Goal: Task Accomplishment & Management: Manage account settings

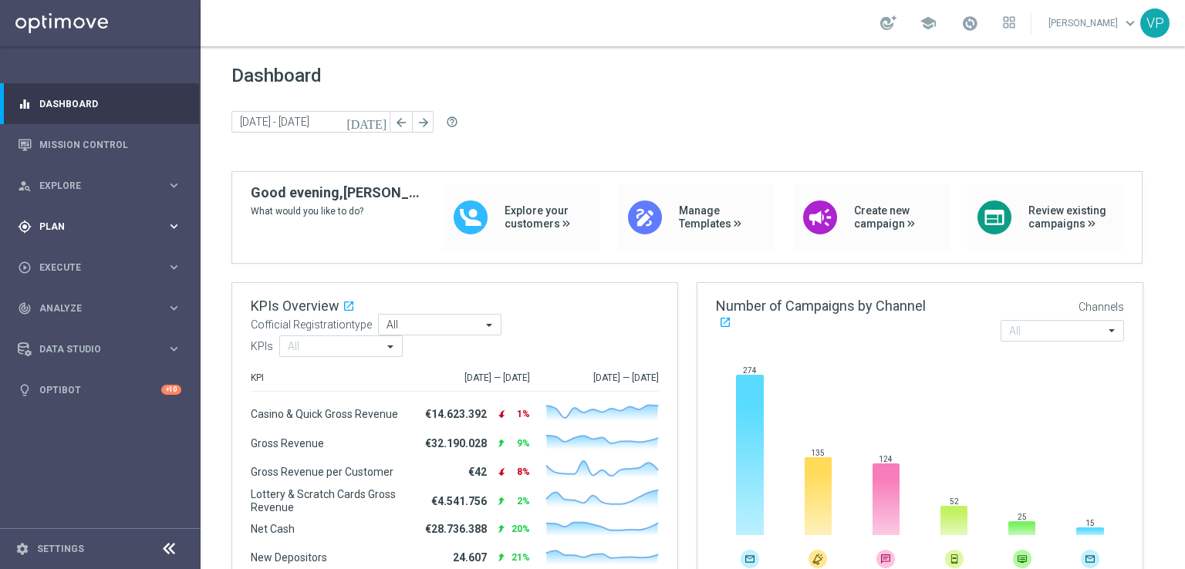
click at [114, 234] on div "gps_fixed Plan keyboard_arrow_right" at bounding box center [99, 226] width 199 height 41
click at [84, 258] on link "Target Groups" at bounding box center [100, 258] width 120 height 12
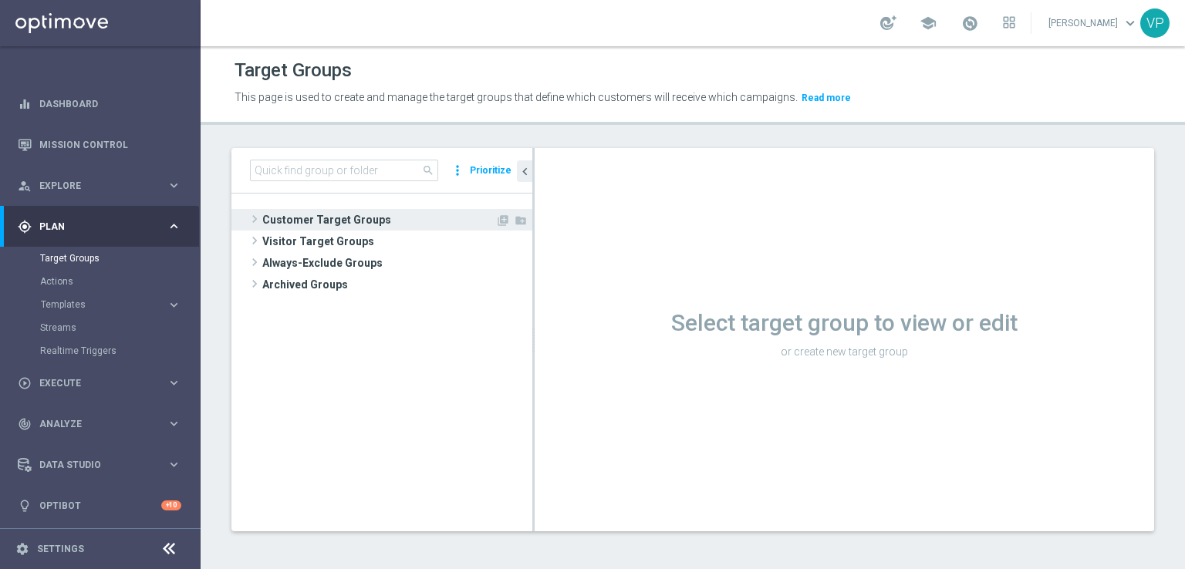
click at [330, 221] on span "Customer Target Groups" at bounding box center [378, 220] width 233 height 22
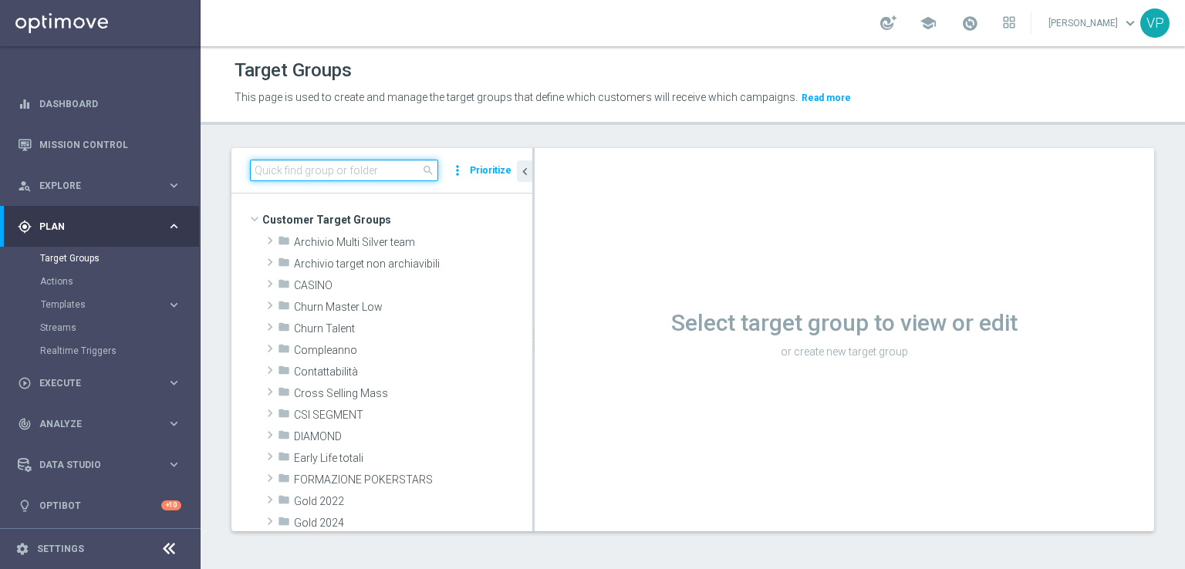
click at [299, 170] on input at bounding box center [344, 171] width 188 height 22
click at [299, 170] on input "s" at bounding box center [344, 171] width 188 height 22
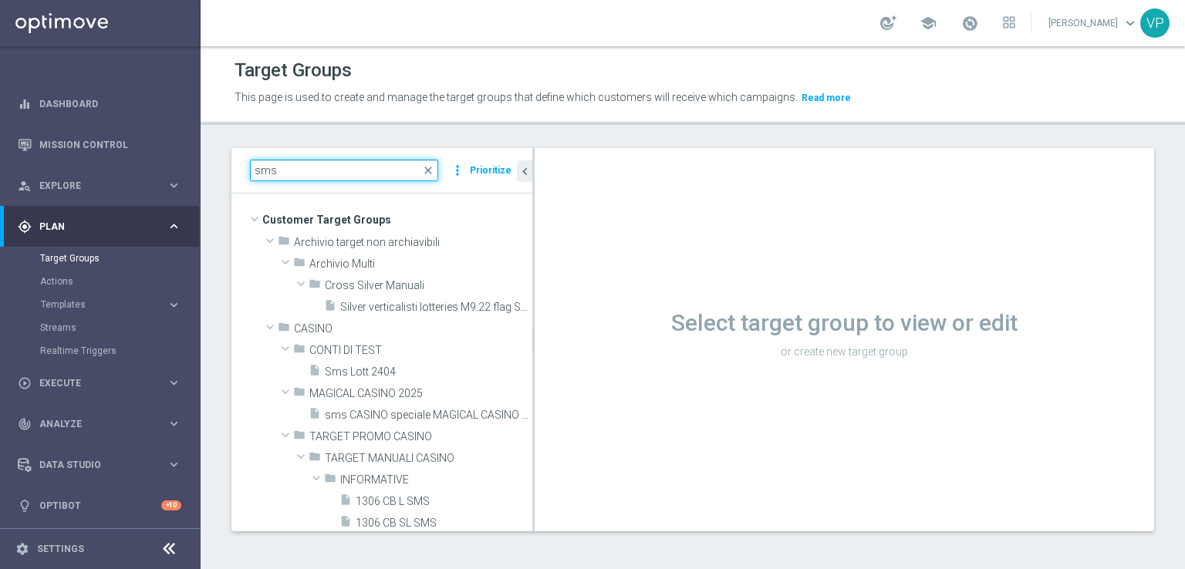
type input "sms"
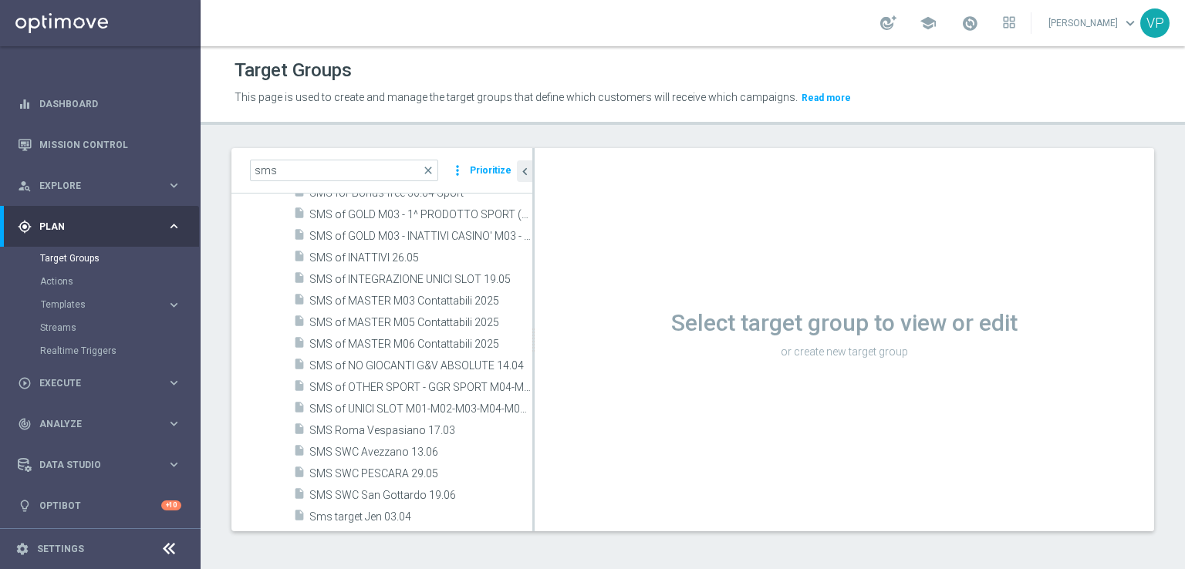
scroll to position [1084, 0]
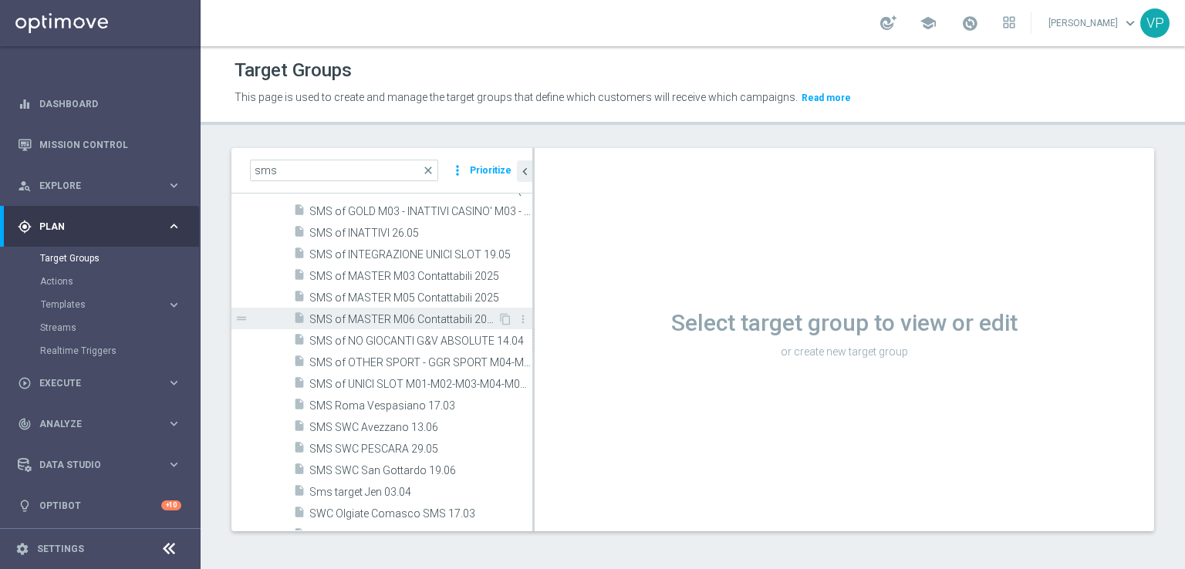
click at [444, 308] on div "insert_drive_file SMS of MASTER M06 Contattabili 2025" at bounding box center [395, 319] width 204 height 22
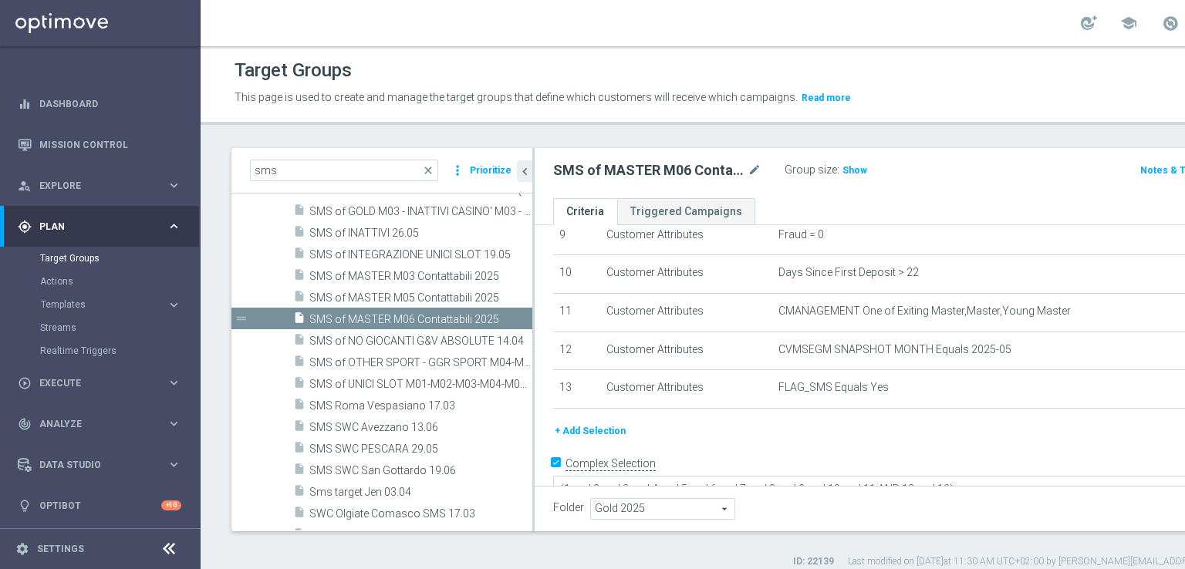
scroll to position [370, 0]
click at [499, 322] on icon "content_copy" at bounding box center [505, 319] width 12 height 12
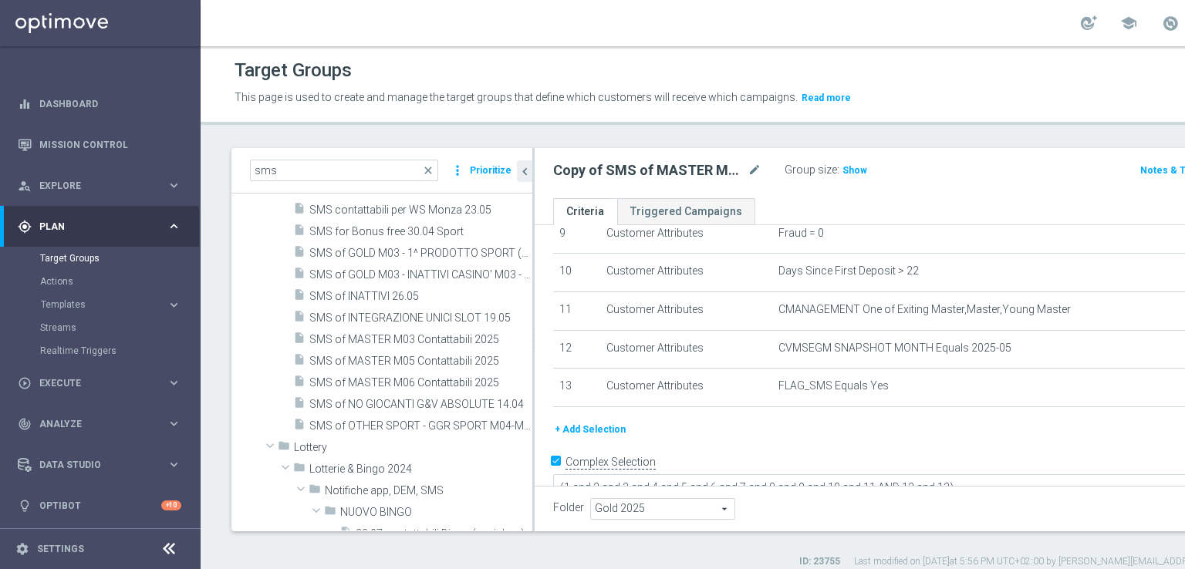
scroll to position [454, 0]
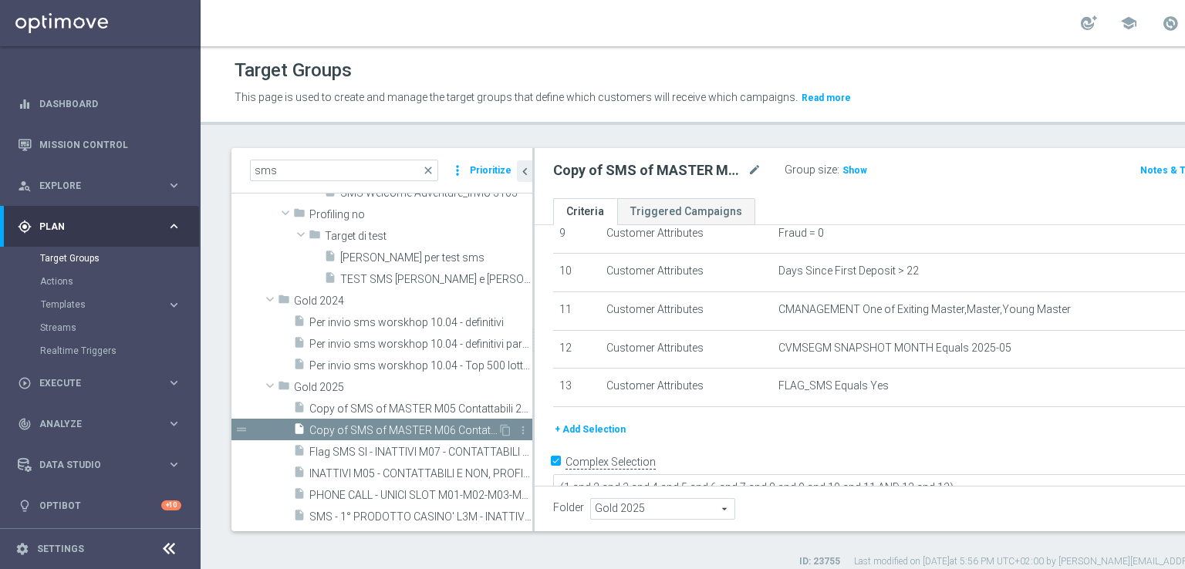
click at [437, 430] on span "Copy of SMS of MASTER M06 Contattabili 2025" at bounding box center [403, 430] width 188 height 13
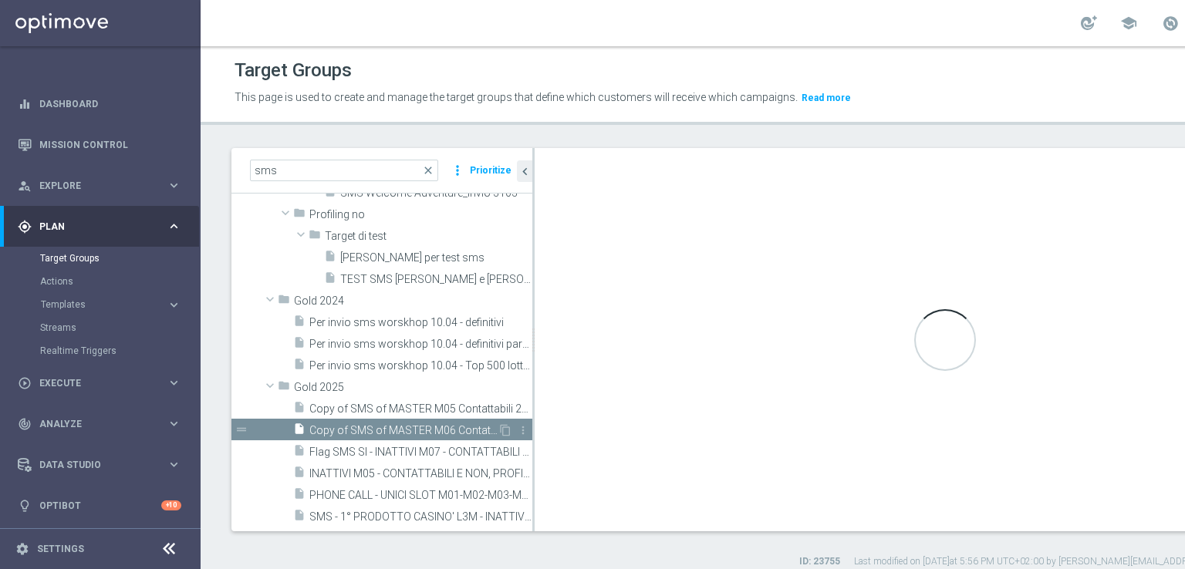
click at [437, 430] on span "Copy of SMS of MASTER M06 Contattabili 2025" at bounding box center [403, 430] width 188 height 13
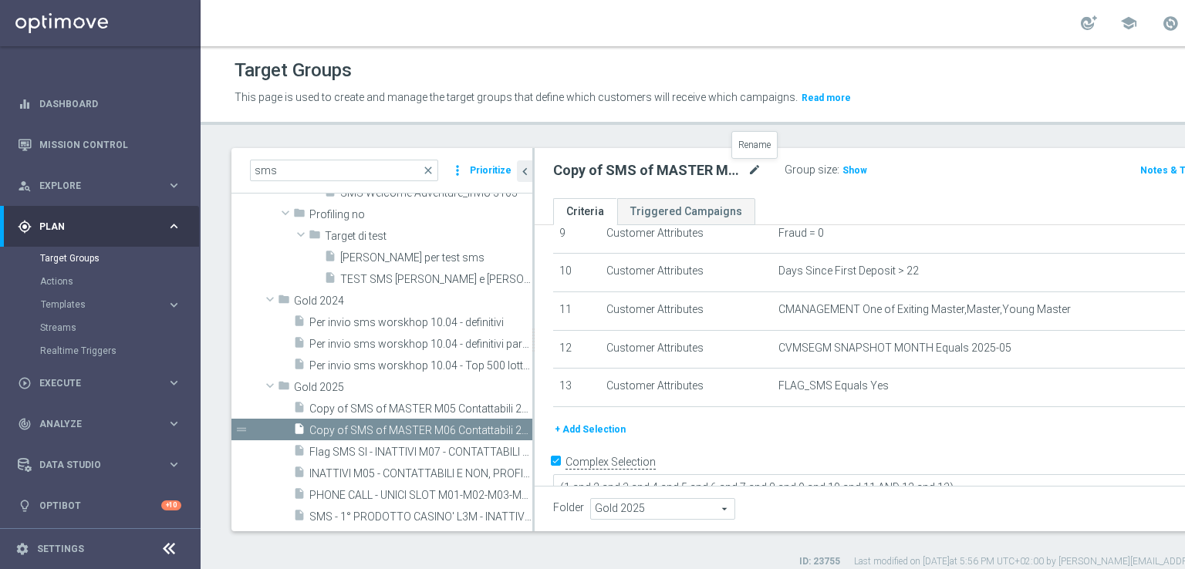
click at [755, 170] on icon "mode_edit" at bounding box center [754, 170] width 14 height 19
type input "SMS PROV MILANO PER VIPS GS"
click at [880, 209] on ul "Criteria Triggered Campaigns" at bounding box center [945, 211] width 820 height 27
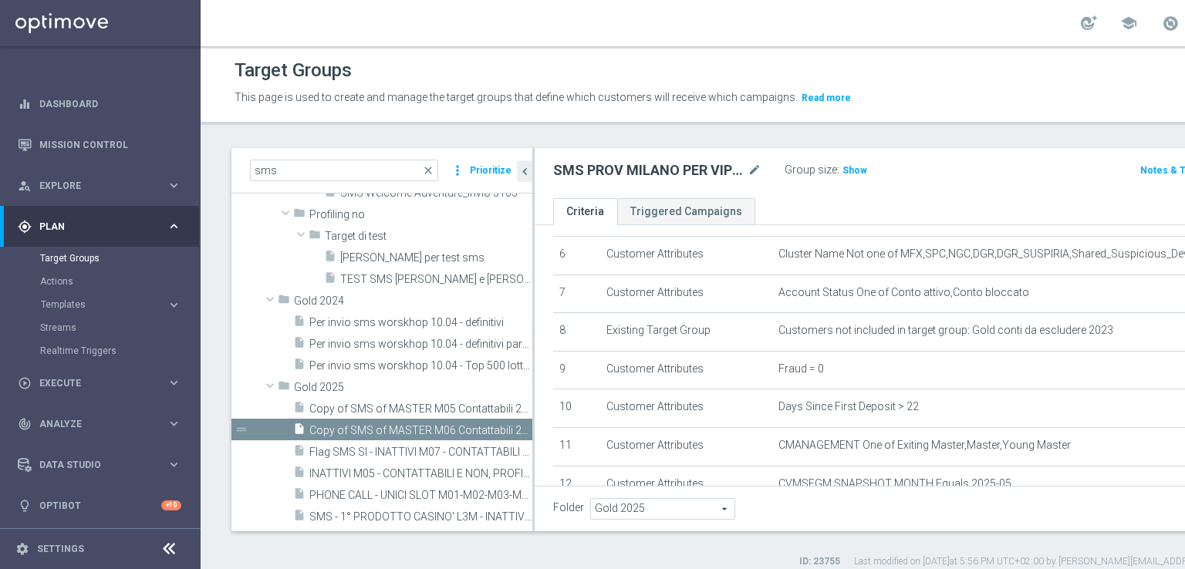
scroll to position [370, 0]
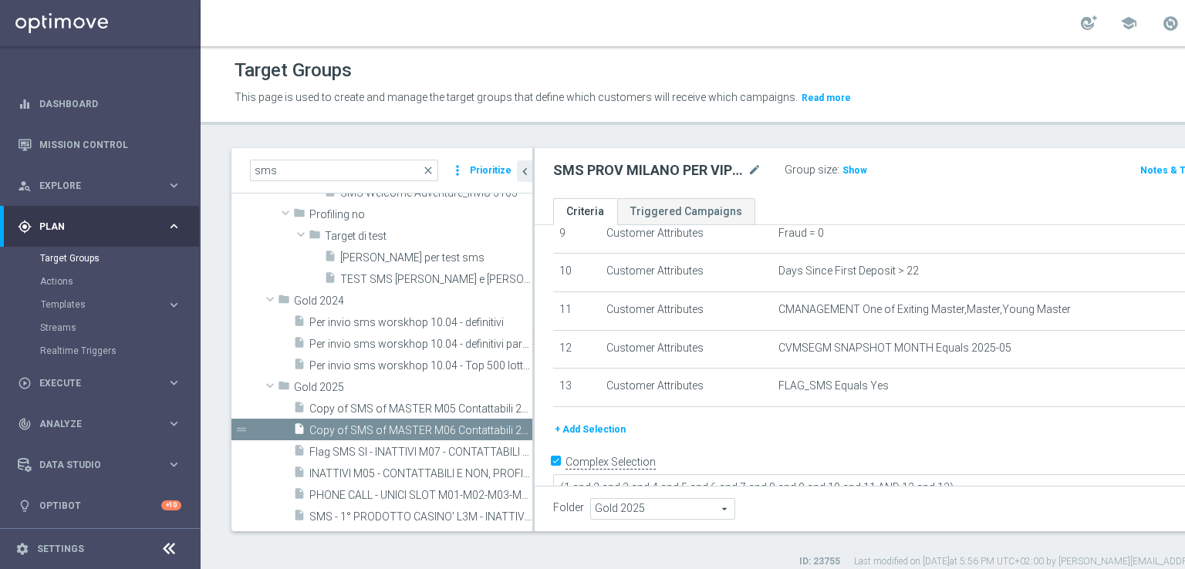
click at [585, 421] on button "+ Add Selection" at bounding box center [590, 429] width 74 height 17
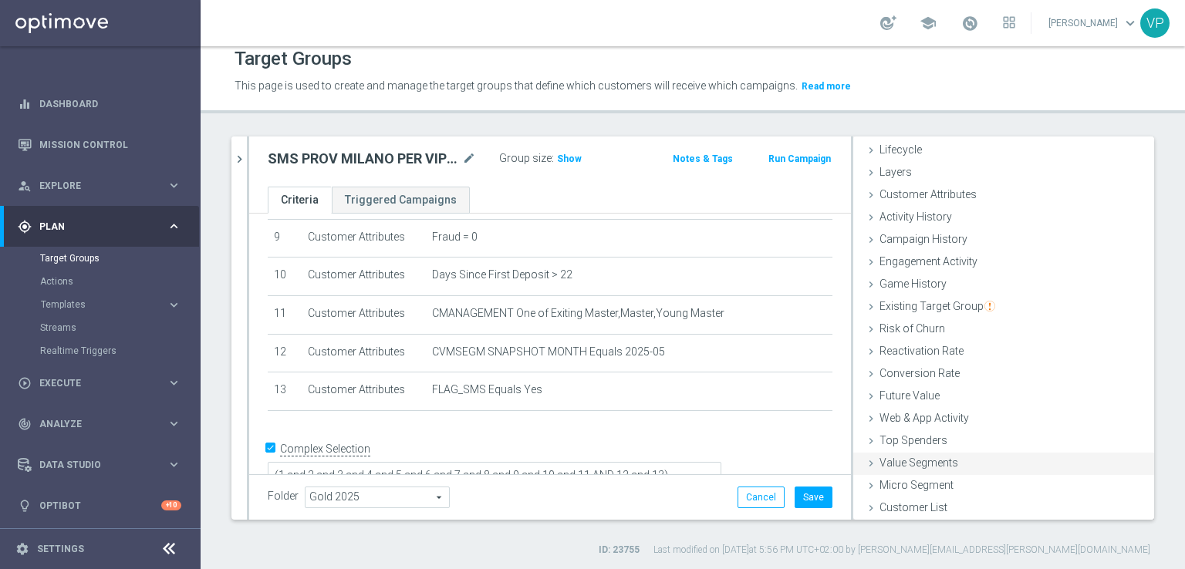
scroll to position [15, 0]
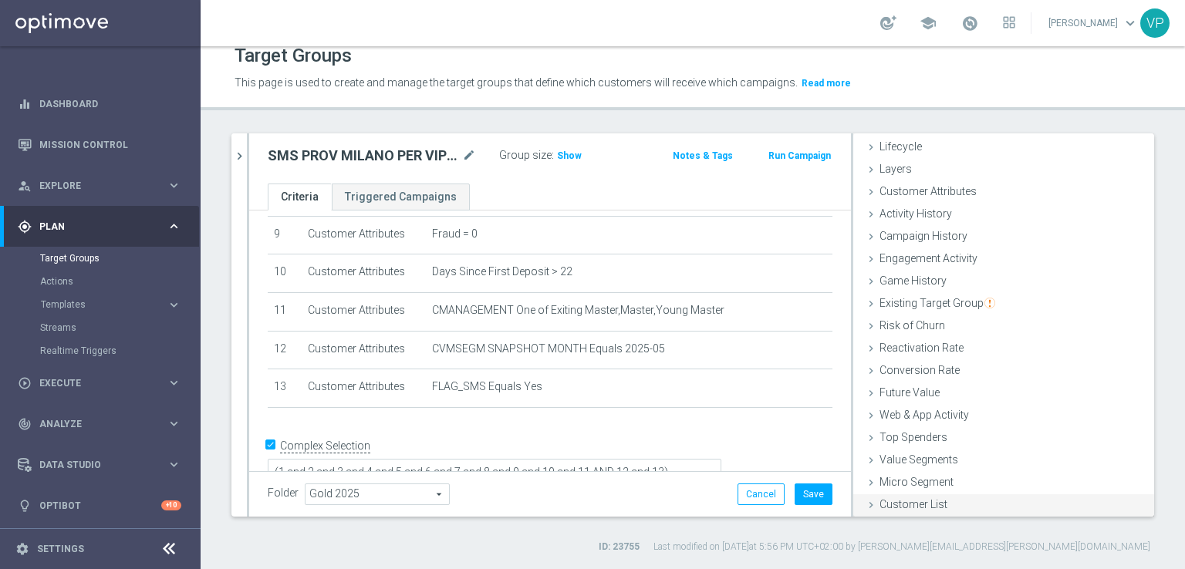
click at [865, 504] on icon at bounding box center [871, 505] width 12 height 12
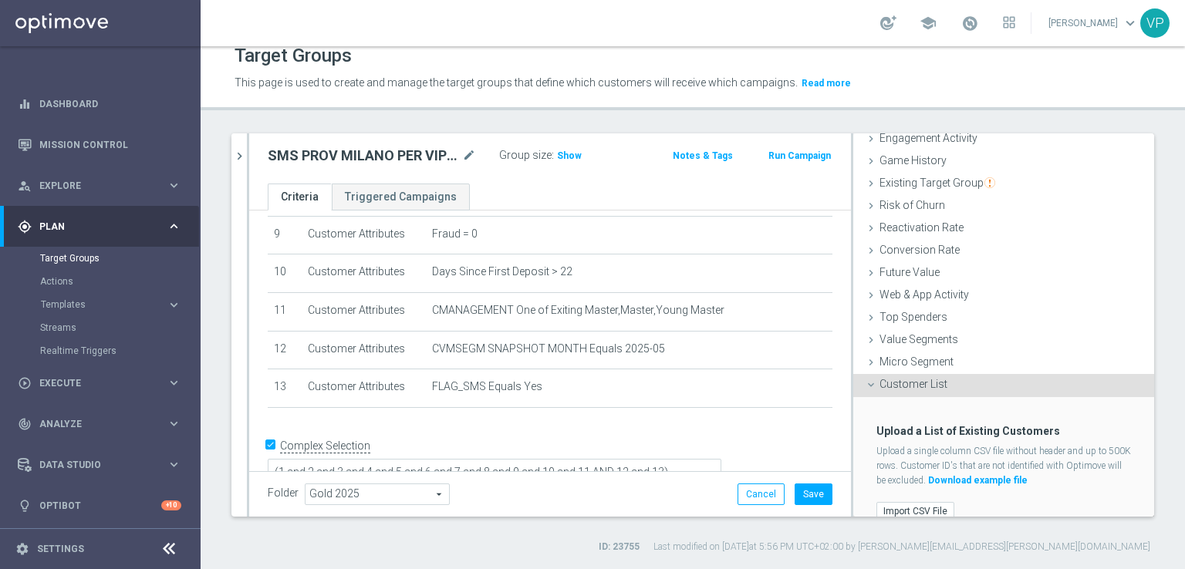
scroll to position [174, 0]
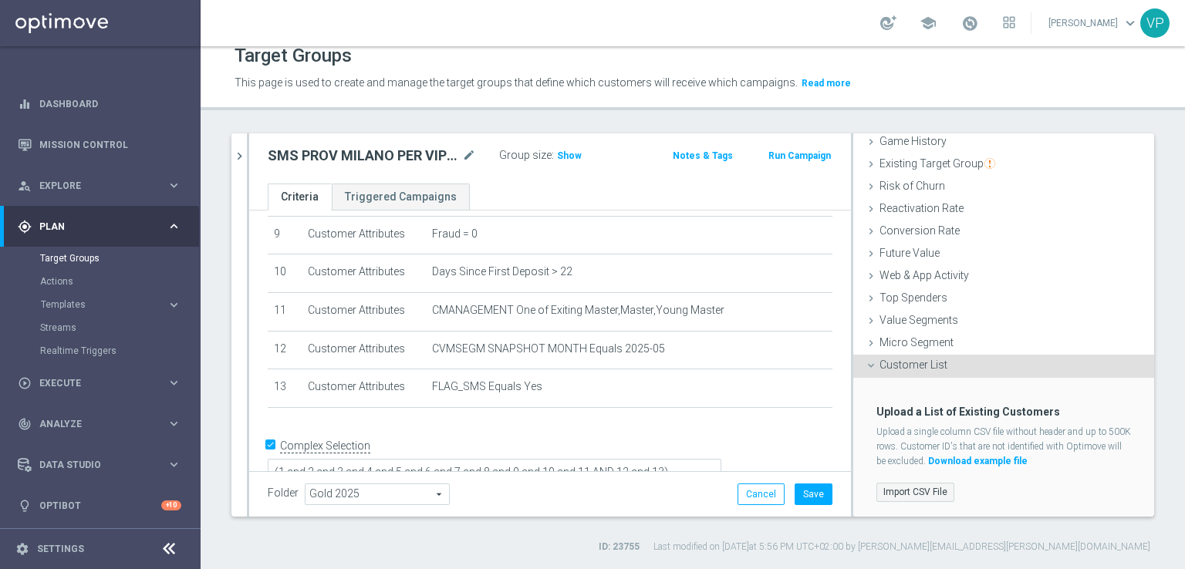
click at [907, 485] on label "Import CSV File" at bounding box center [915, 492] width 78 height 19
click at [0, 0] on input "Import CSV File" at bounding box center [0, 0] width 0 height 0
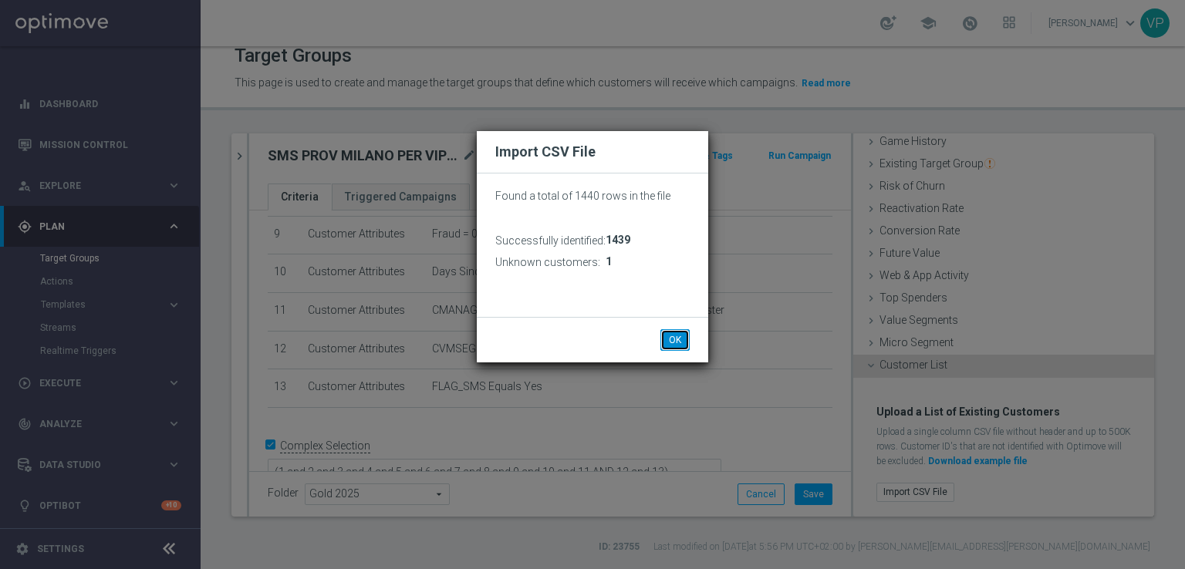
click at [682, 342] on button "OK" at bounding box center [674, 340] width 29 height 22
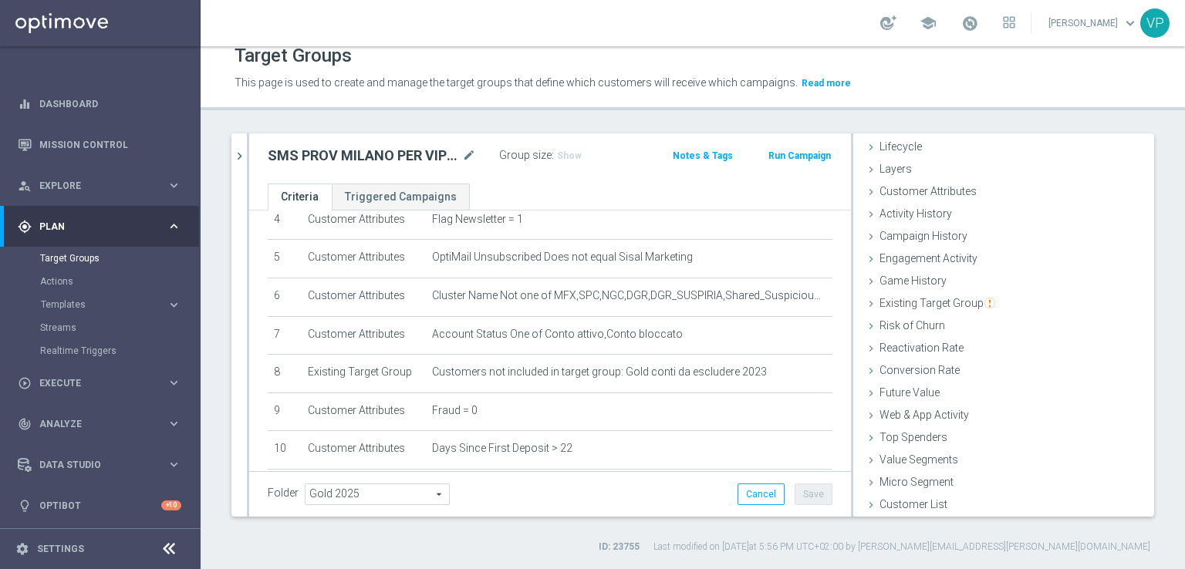
scroll to position [417, 0]
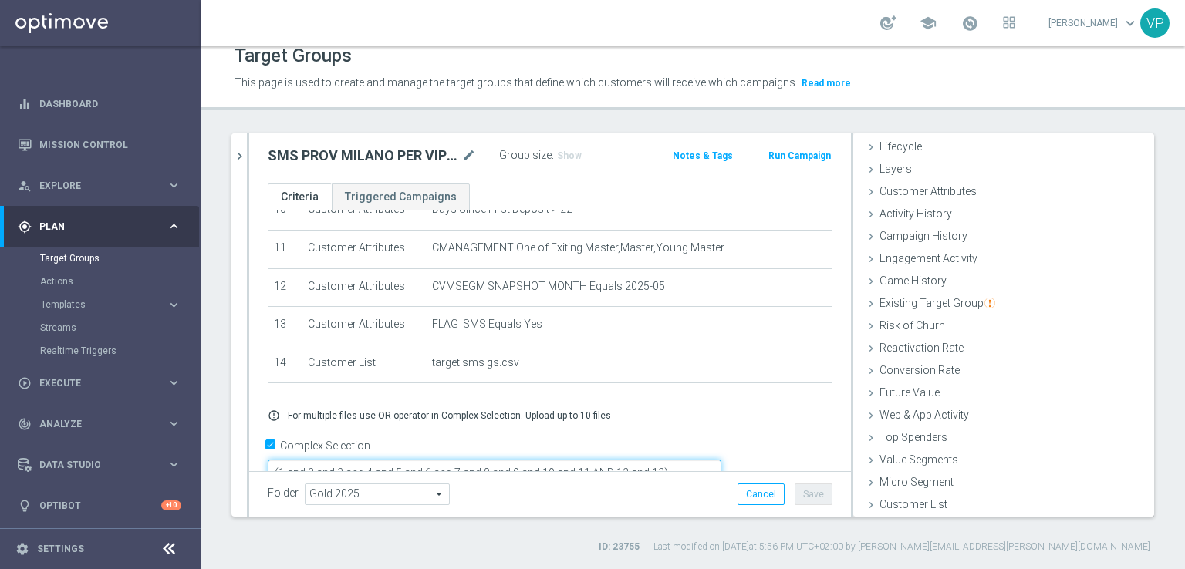
click at [721, 460] on textarea "(1 and 2 and 3 and 4 and 5 and 6 and 7 and 8 and 9 and 10 and 11 AND 12 and 13)" at bounding box center [495, 473] width 454 height 27
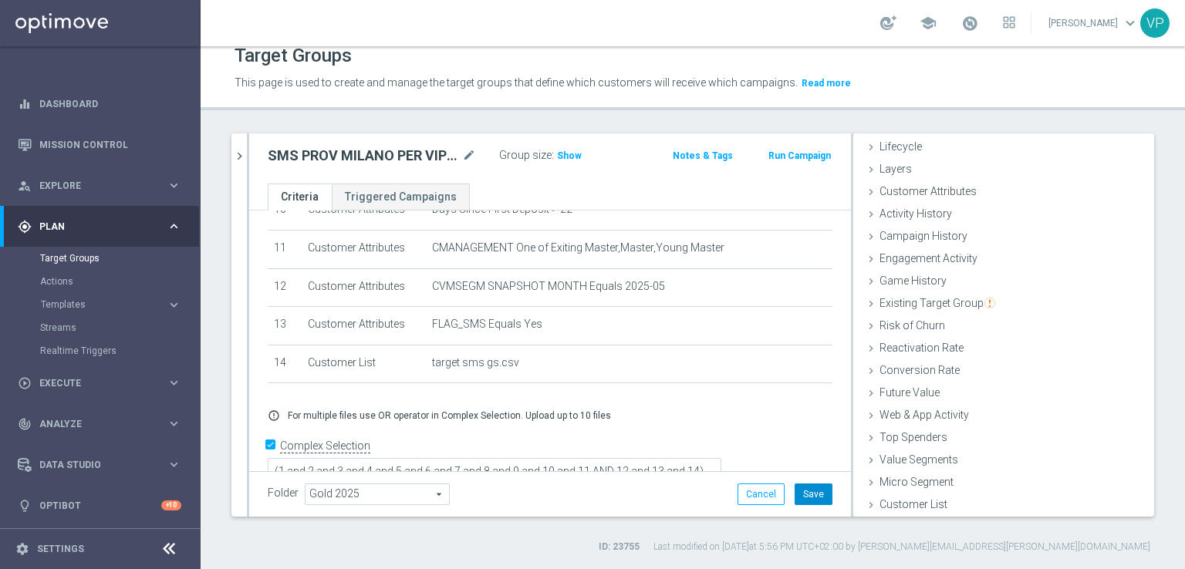
click at [817, 486] on button "Save" at bounding box center [813, 495] width 38 height 22
click at [557, 153] on span "Show" at bounding box center [569, 155] width 25 height 11
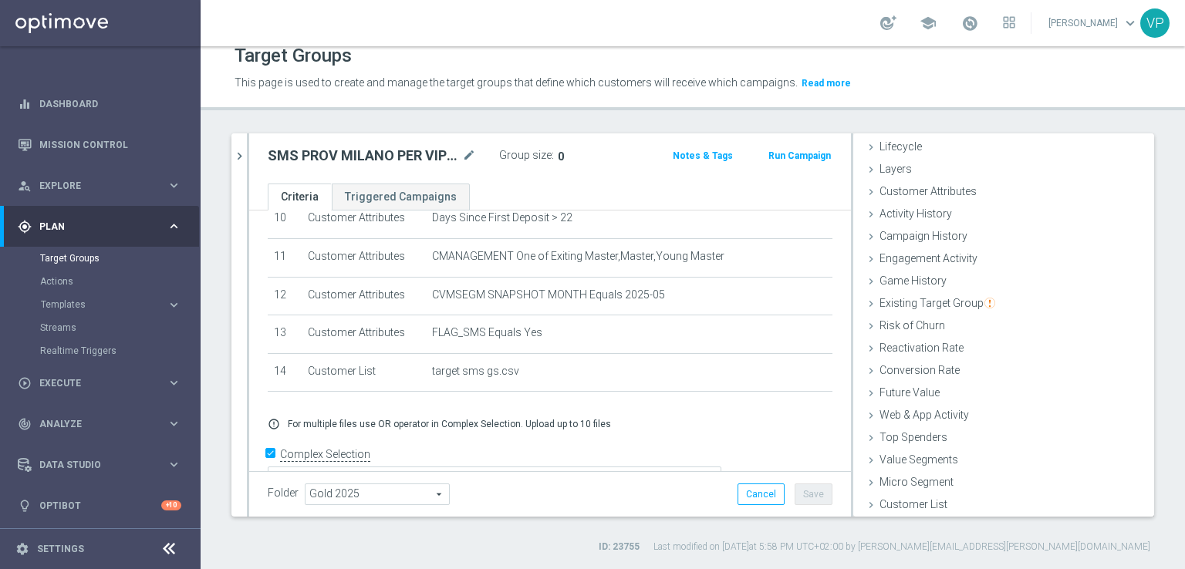
scroll to position [410, 0]
click at [240, 155] on icon "chevron_right" at bounding box center [239, 156] width 15 height 15
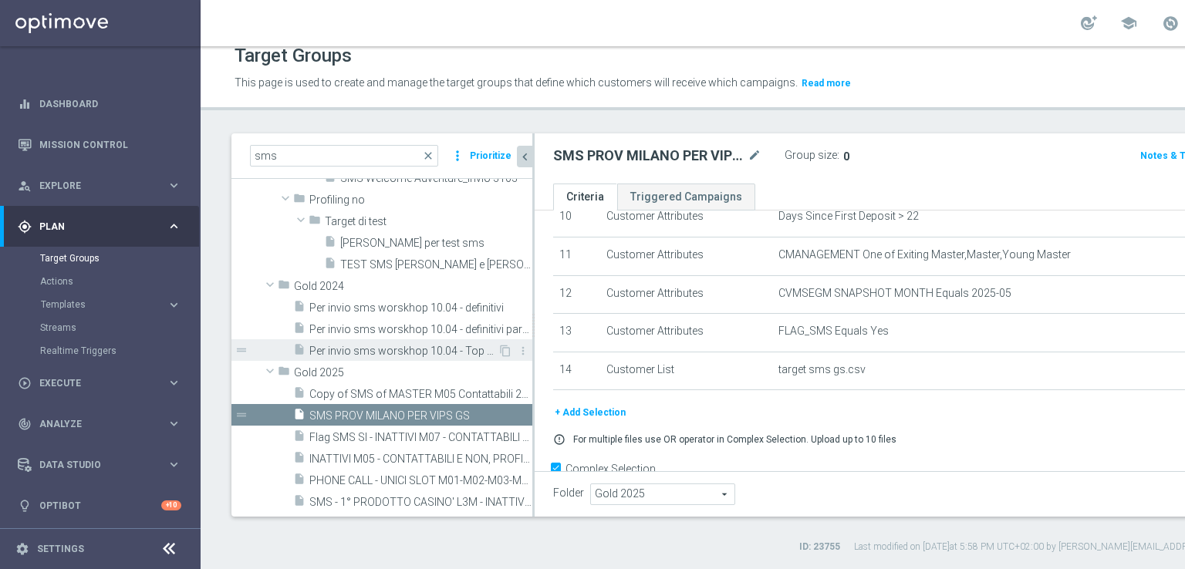
scroll to position [59, 0]
click at [514, 414] on icon "more_vert" at bounding box center [520, 416] width 12 height 12
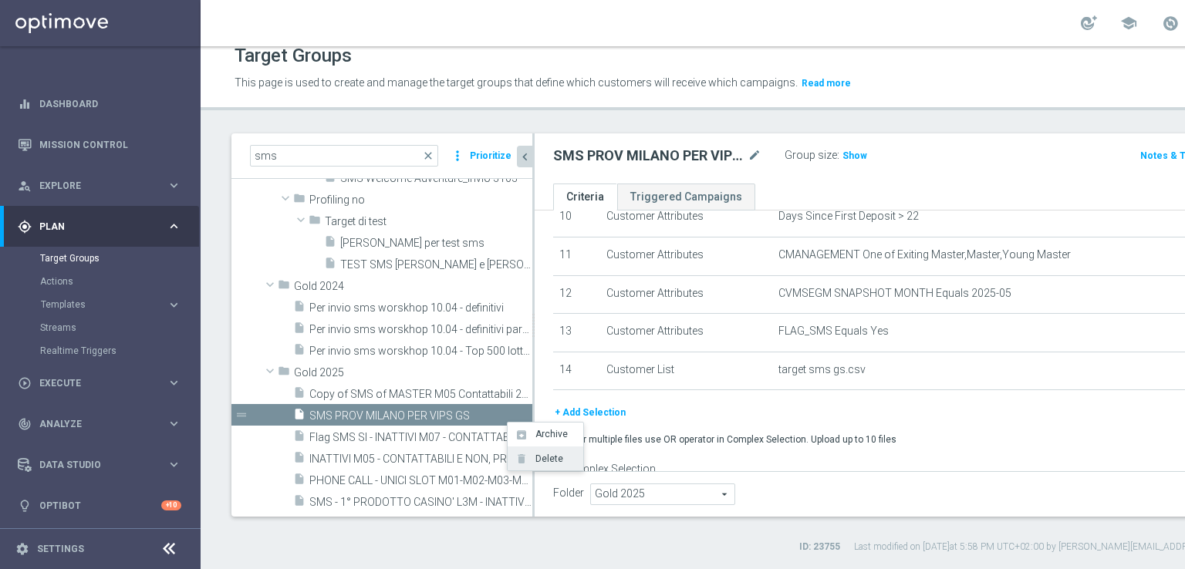
click at [545, 457] on span "Delete" at bounding box center [546, 459] width 33 height 11
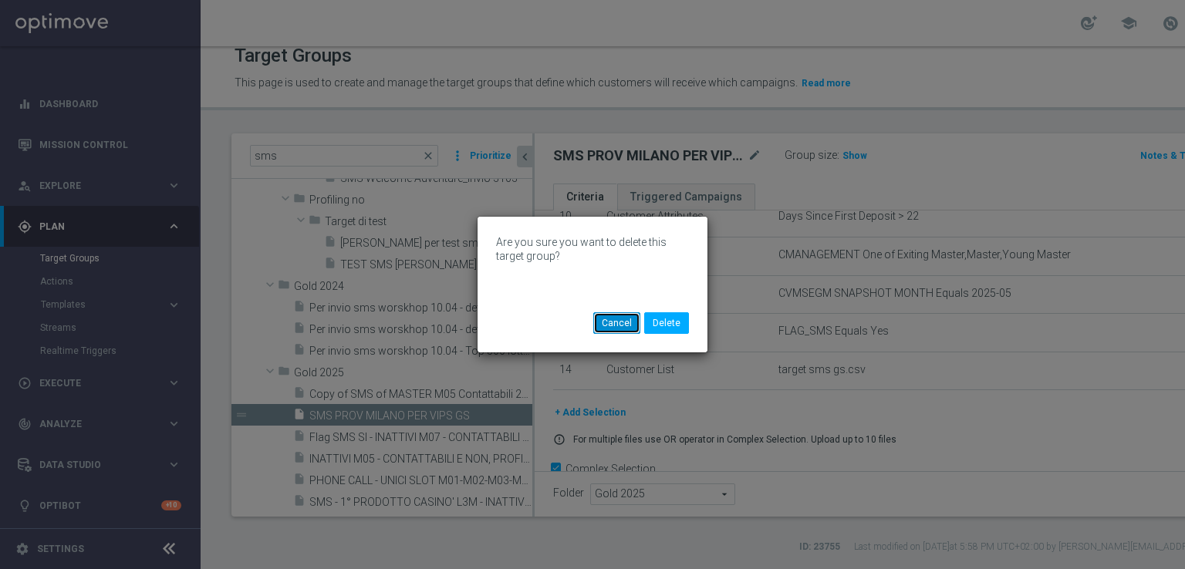
click at [632, 326] on button "Cancel" at bounding box center [616, 323] width 47 height 22
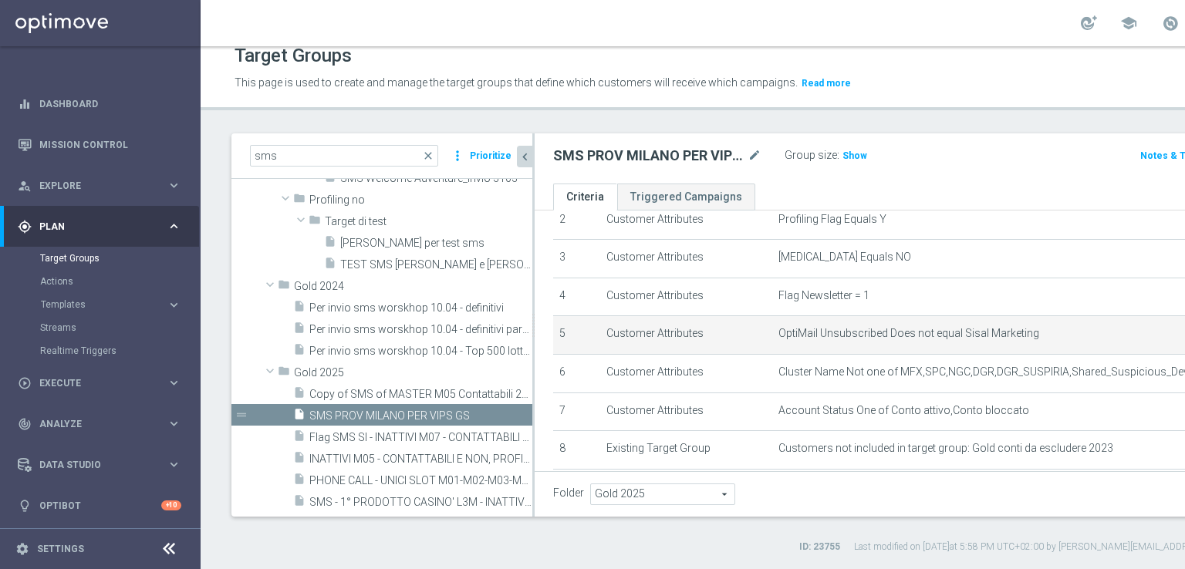
scroll to position [0, 0]
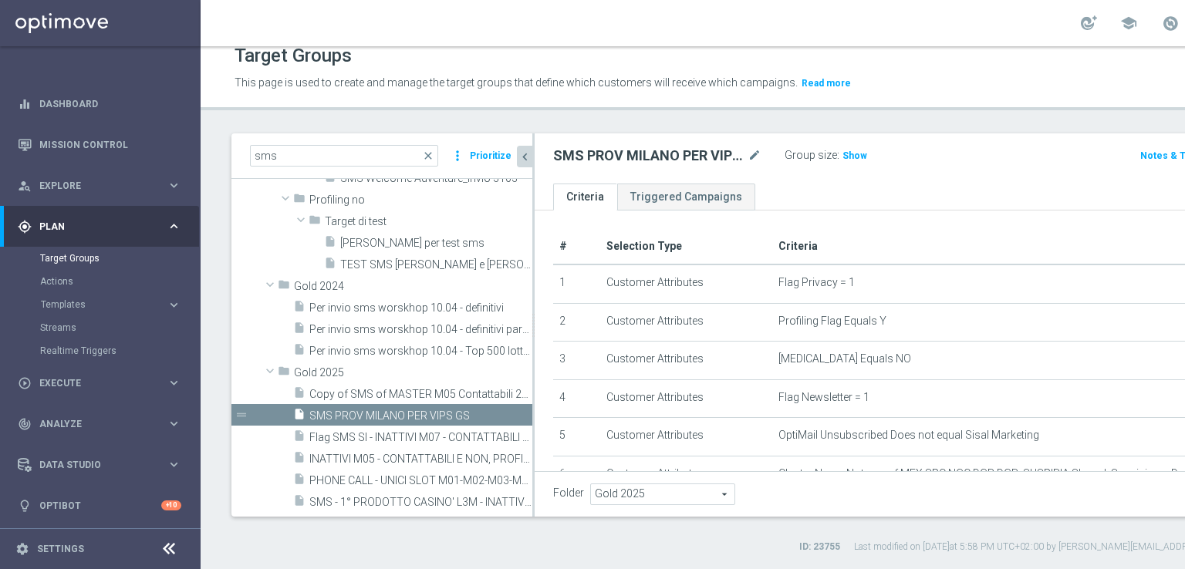
click at [518, 157] on icon "chevron_left" at bounding box center [525, 157] width 15 height 15
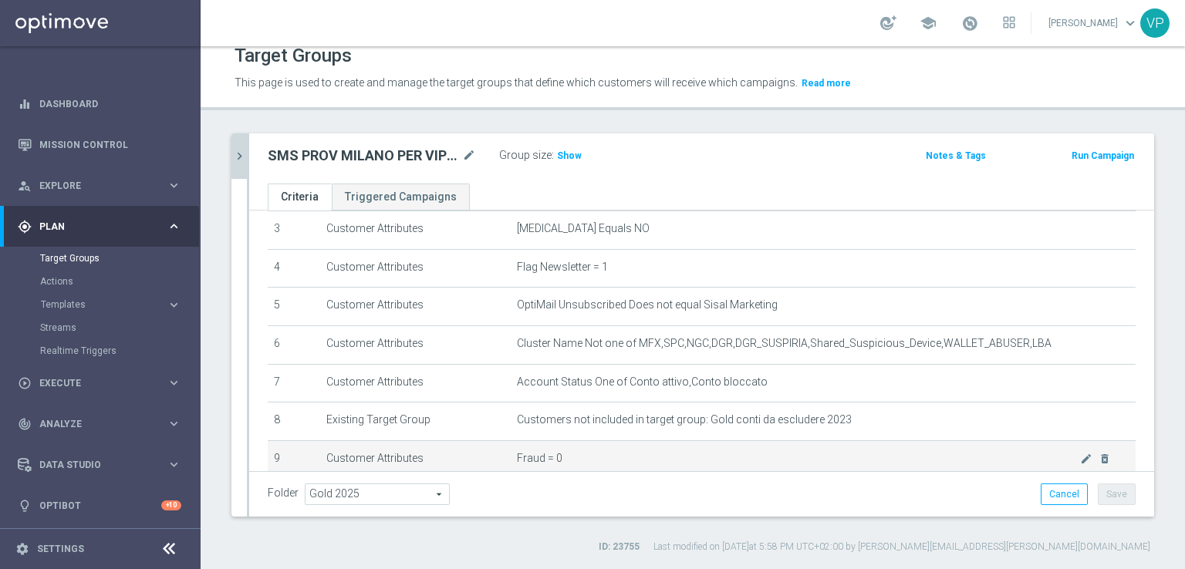
scroll to position [154, 0]
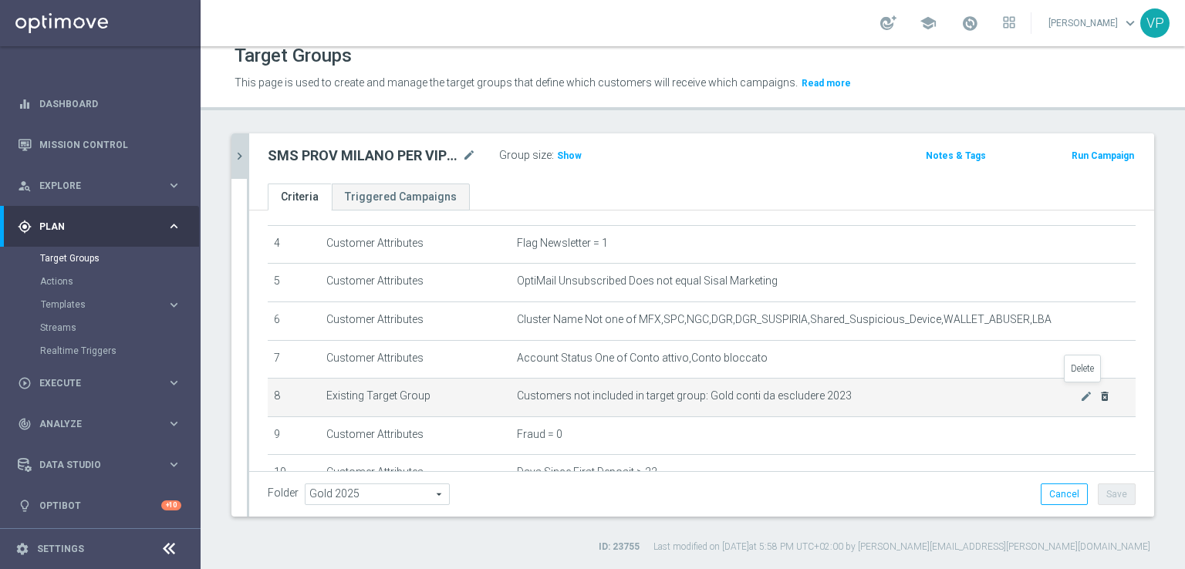
click at [1098, 396] on icon "delete_forever" at bounding box center [1104, 396] width 12 height 12
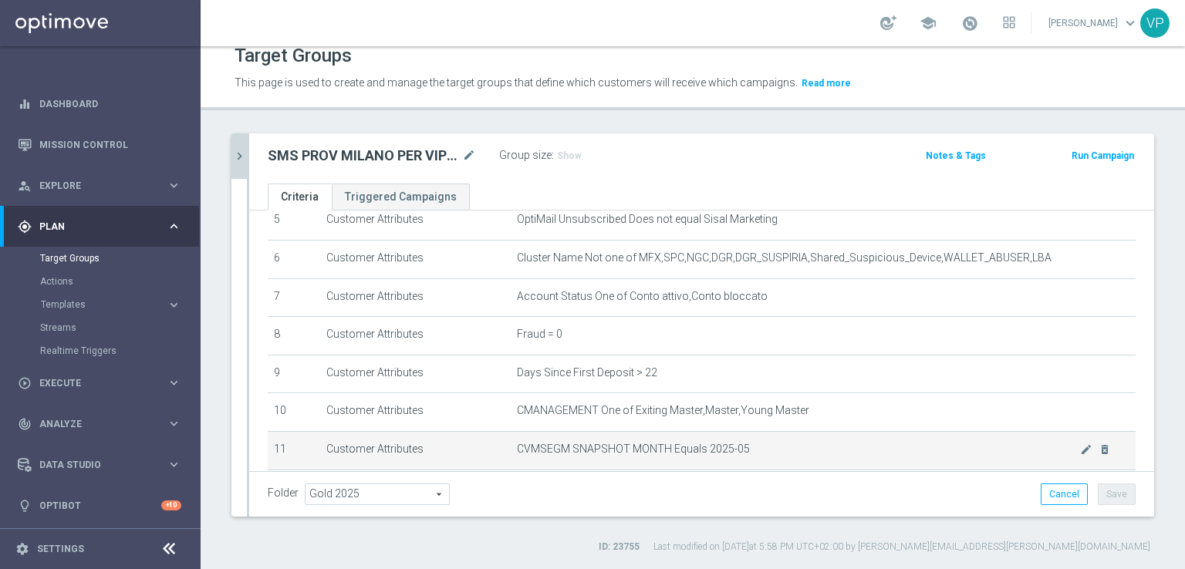
scroll to position [231, 0]
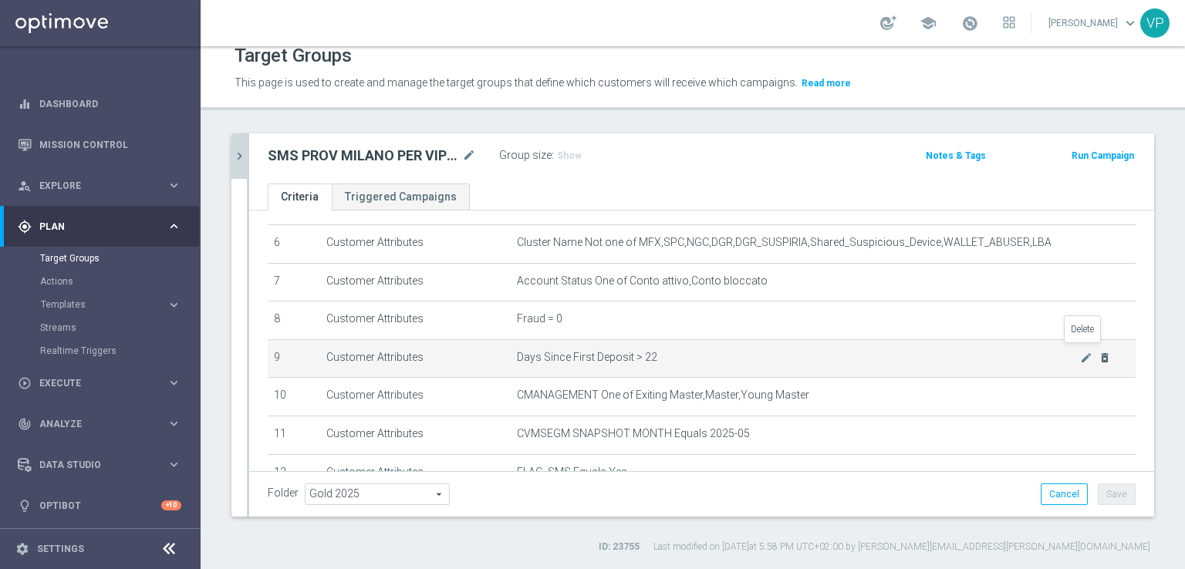
click at [1098, 352] on icon "delete_forever" at bounding box center [1104, 358] width 12 height 12
click at [1098, 354] on icon "delete_forever" at bounding box center [1104, 358] width 12 height 12
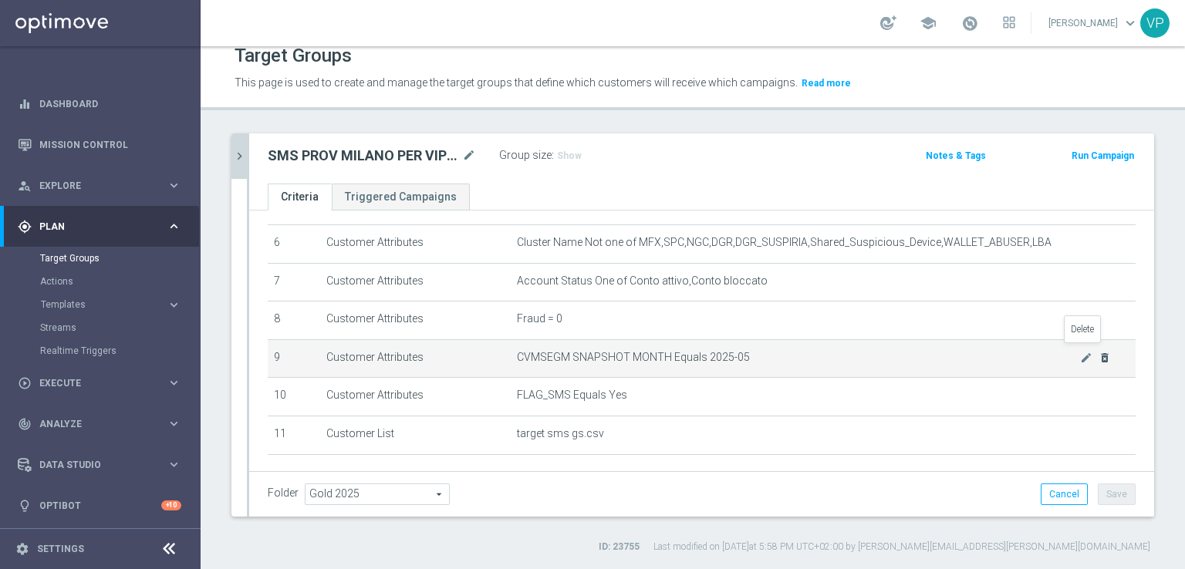
click at [1098, 356] on icon "delete_forever" at bounding box center [1104, 358] width 12 height 12
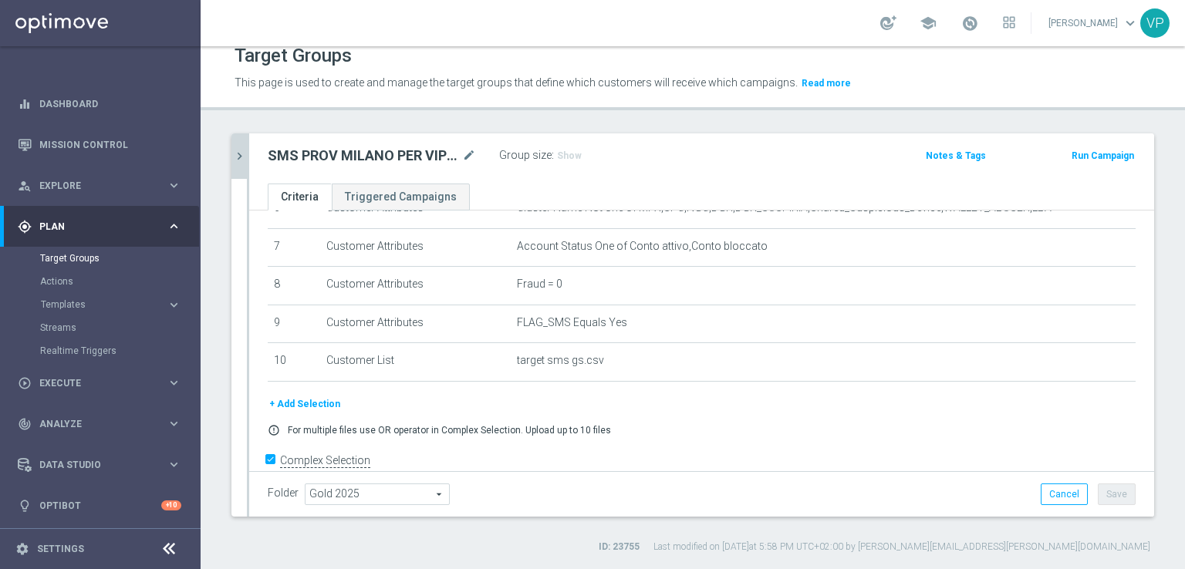
scroll to position [284, 0]
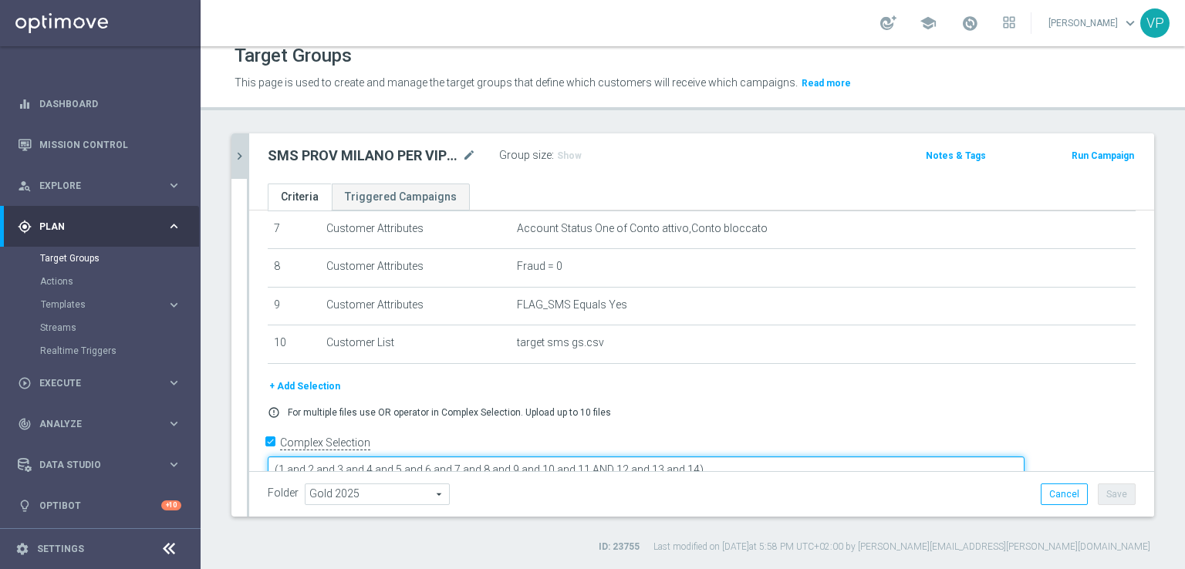
click at [792, 457] on textarea "(1 and 2 and 3 and 4 and 5 and 6 and 7 and 8 and 9 and 10 and 11 AND 12 and 13 …" at bounding box center [646, 470] width 757 height 27
drag, startPoint x: 666, startPoint y: 436, endPoint x: 807, endPoint y: 448, distance: 141.7
click at [807, 457] on textarea "(1 and 2 and 3 and 4 and 5 and 6 and 7 and 8 and 9 and 10 and 11 AND 12 and 13 …" at bounding box center [646, 470] width 757 height 27
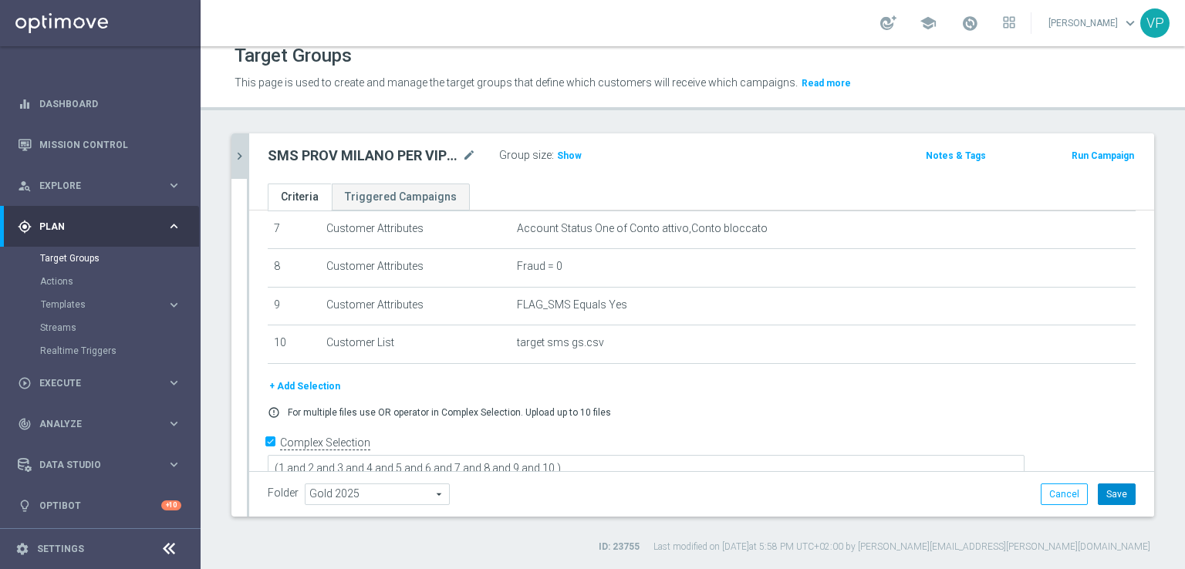
click at [1104, 494] on button "Save" at bounding box center [1117, 495] width 38 height 22
click at [572, 154] on span "Show" at bounding box center [569, 155] width 25 height 11
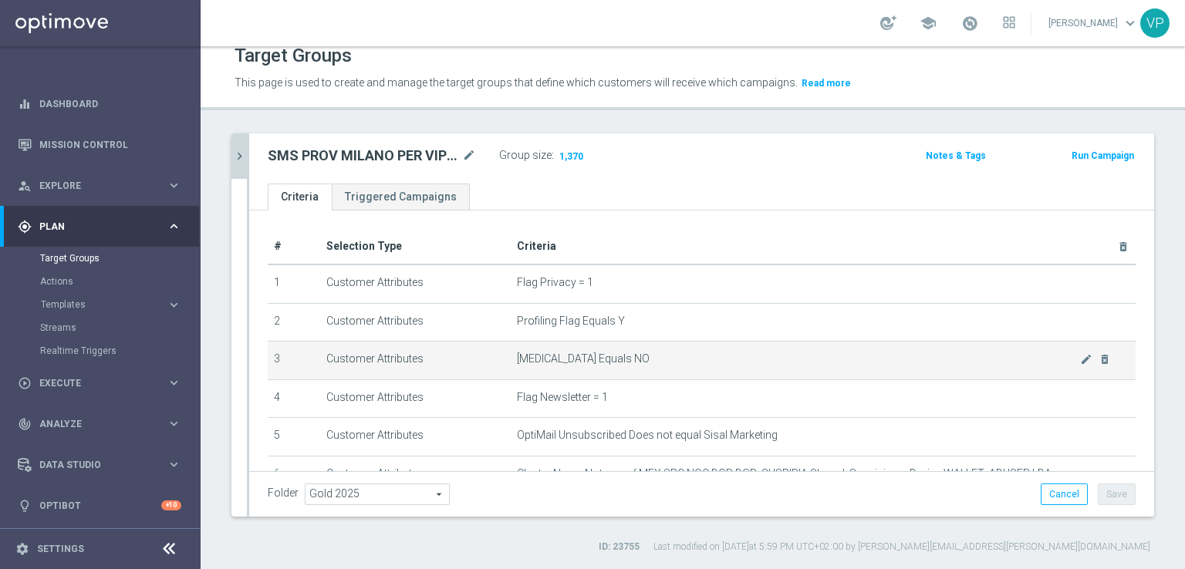
scroll to position [0, 0]
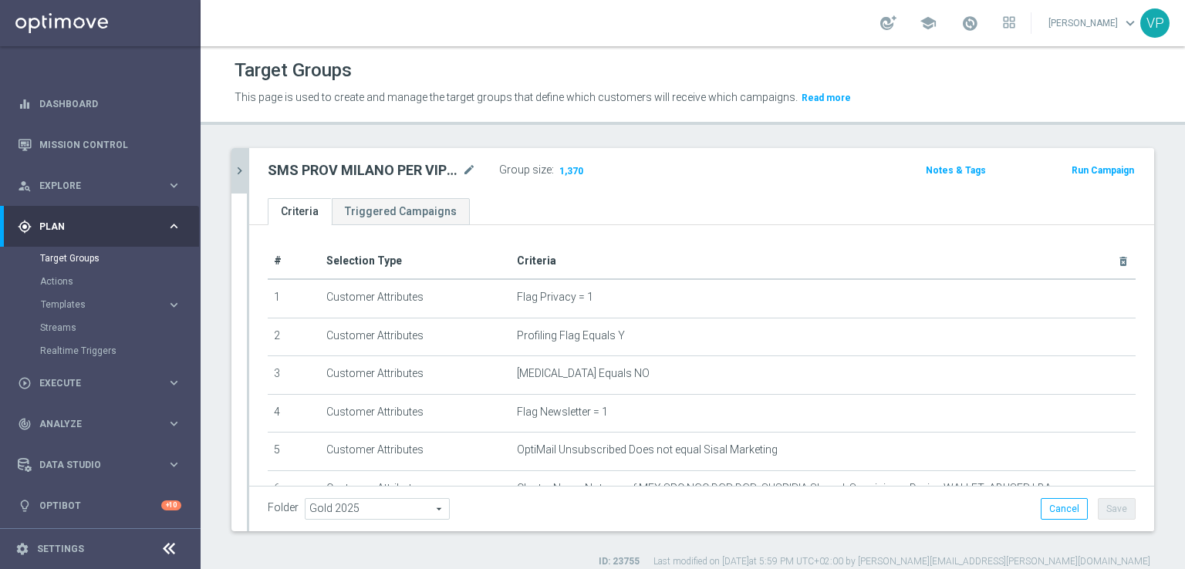
click at [232, 167] on icon "chevron_right" at bounding box center [239, 171] width 15 height 15
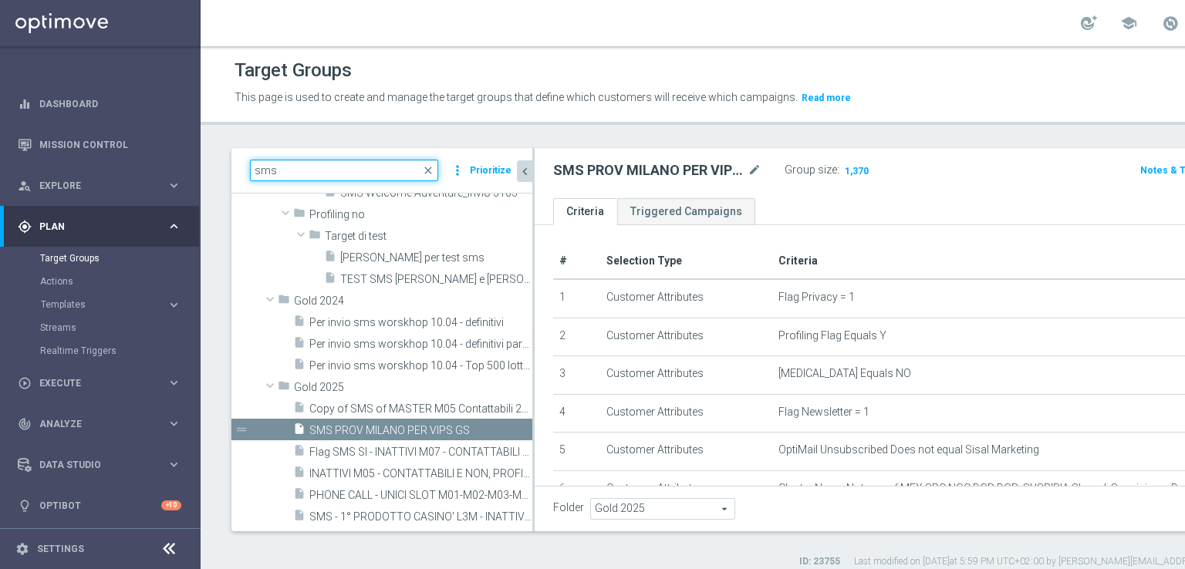
click at [322, 170] on input "sms" at bounding box center [344, 171] width 188 height 22
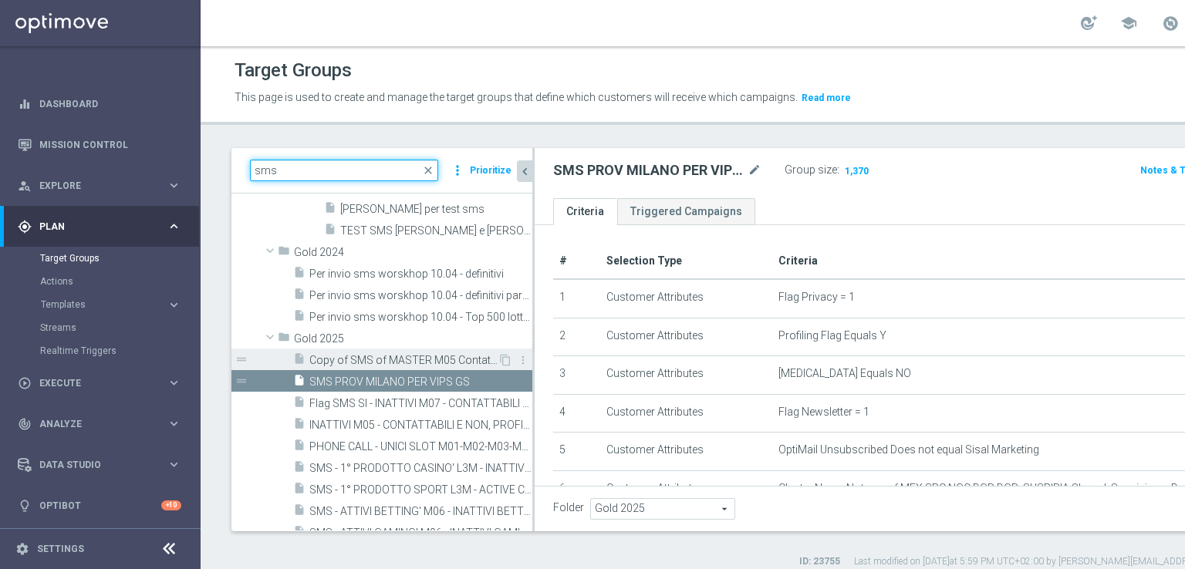
scroll to position [537, 0]
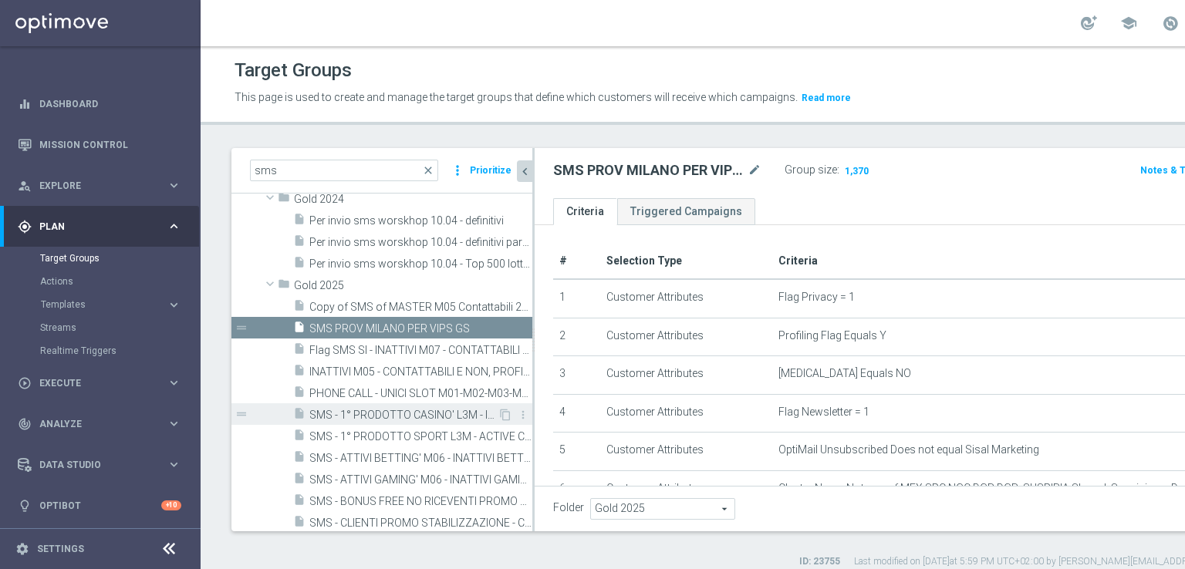
click at [396, 411] on span "SMS - 1° PRODOTTO CASINO' L3M - INATTIVI CASINO' M07 - CONTATTABILI E SMS 15.07" at bounding box center [403, 415] width 188 height 13
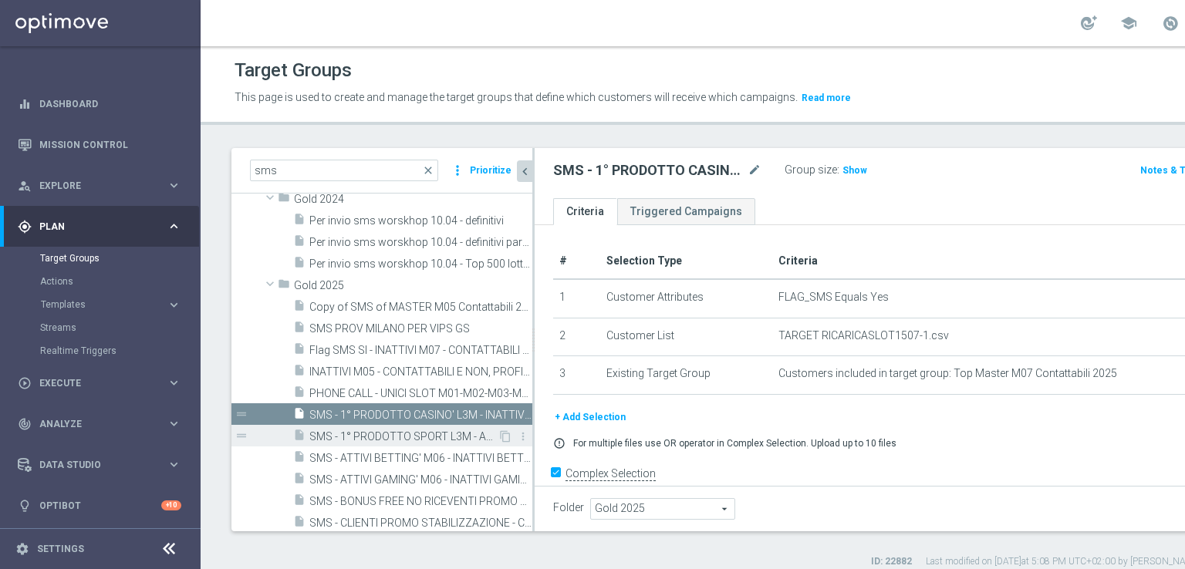
click at [395, 440] on span "SMS - 1° PRODOTTO SPORT L3M - ACTIVE CASINO' 2025 GGR NB > 50 - INATTIVI CASINO…" at bounding box center [403, 436] width 188 height 13
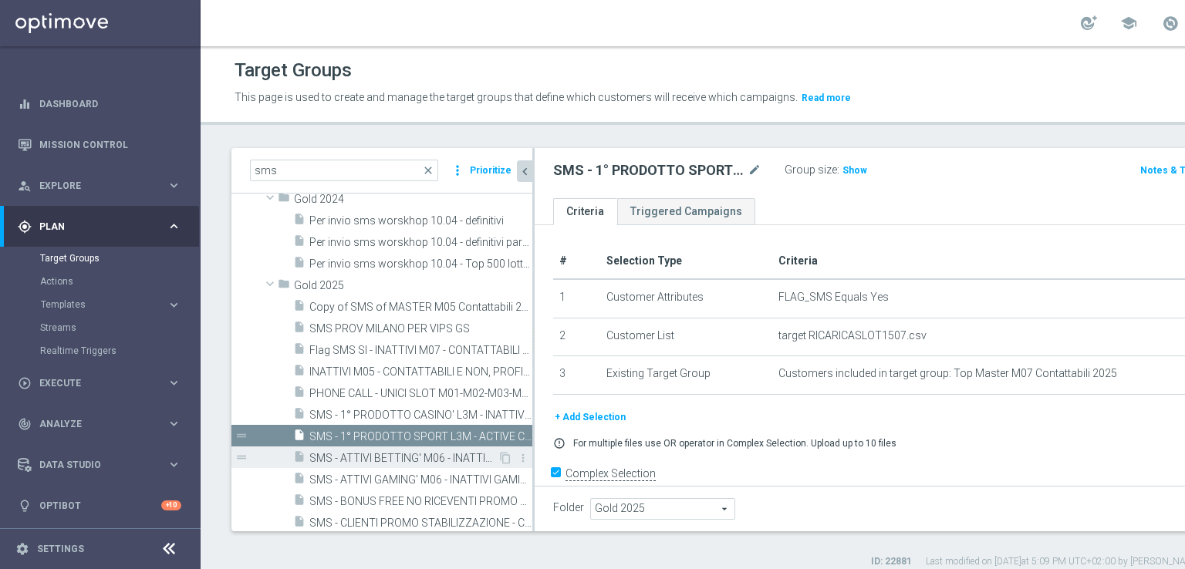
click at [391, 460] on span "SMS - ATTIVI BETTING' M06 - INATTIVI BETTING' M07 CONTATTABILI E NON 18.07" at bounding box center [403, 458] width 188 height 13
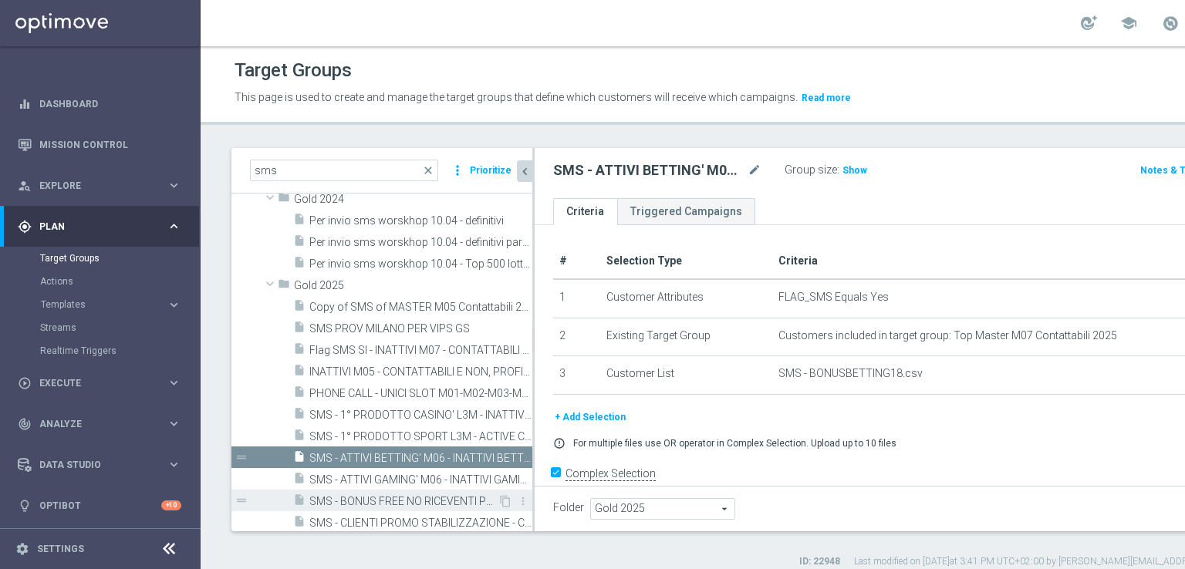
click at [383, 490] on div "insert_drive_file SMS - BONUS FREE NO RICEVENTI PROMO M07 GGR H1 > 6000 - GGR M…" at bounding box center [395, 501] width 204 height 22
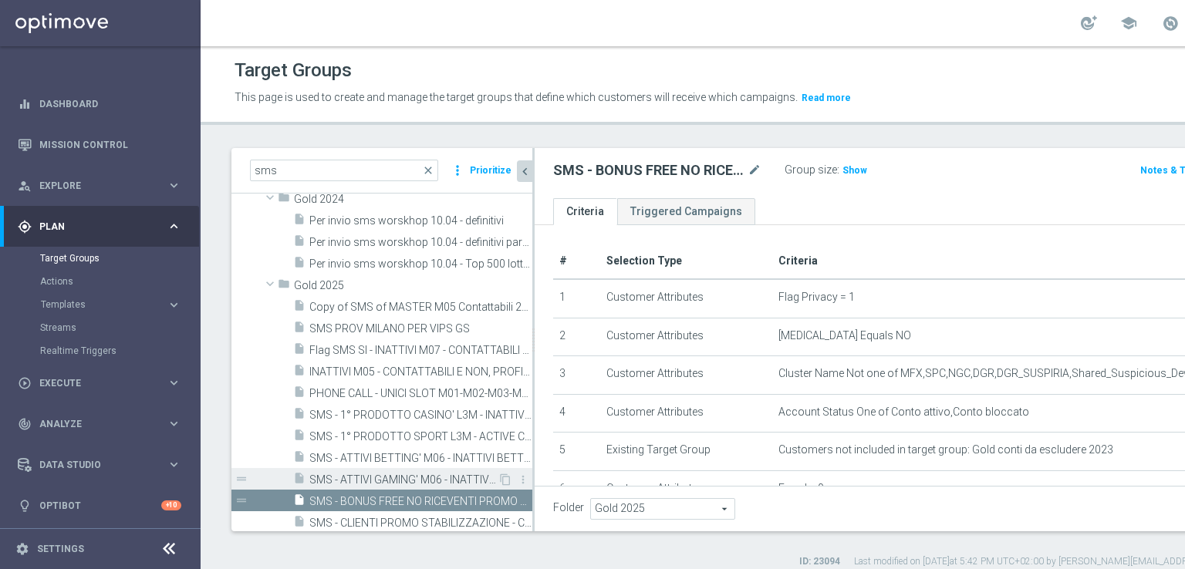
click at [386, 478] on span "SMS - ATTIVI GAMING' M06 - INATTIVI GAMING' M07 CONTATTABILI E NON 18.07" at bounding box center [403, 480] width 188 height 13
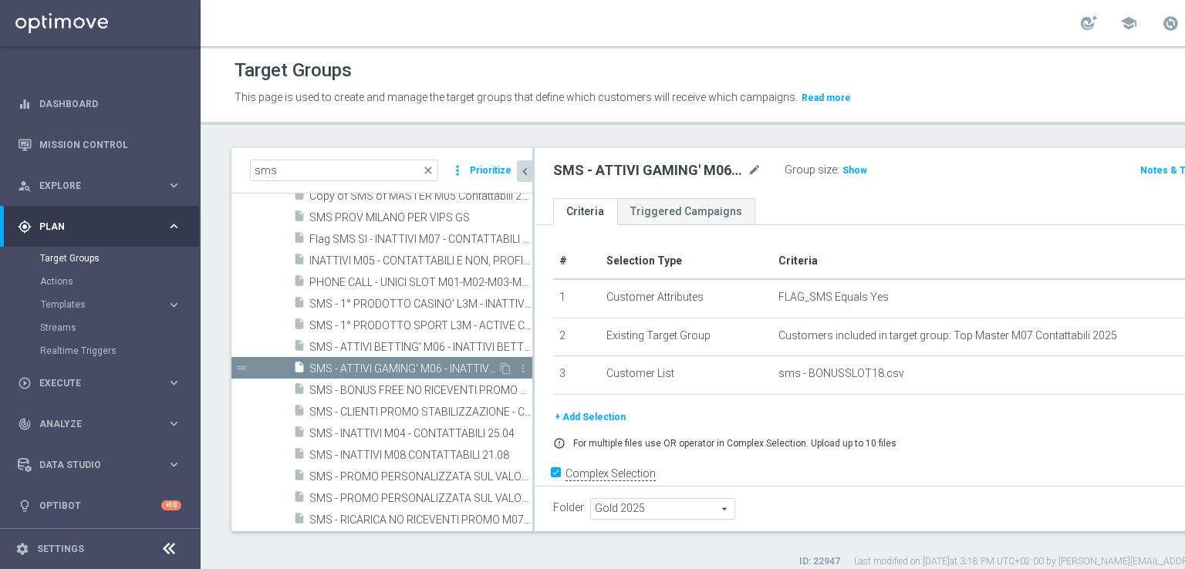
scroll to position [694, 0]
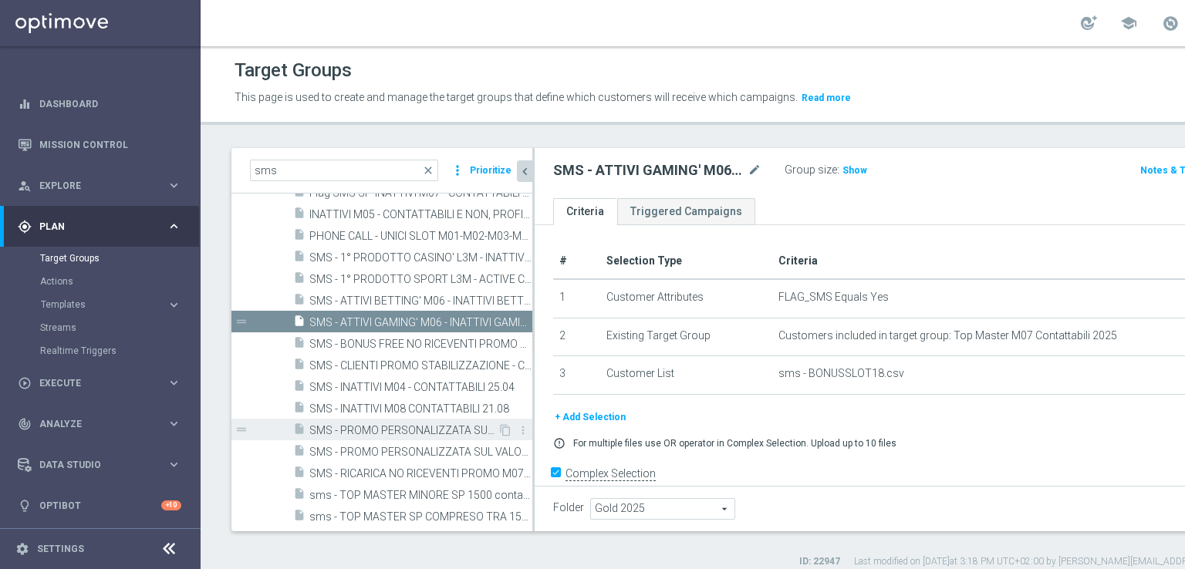
click at [390, 437] on div "insert_drive_file SMS - PROMO PERSONALIZZATA SUL VALORE DI SP TRA 2.800 E 3.300…" at bounding box center [395, 430] width 204 height 22
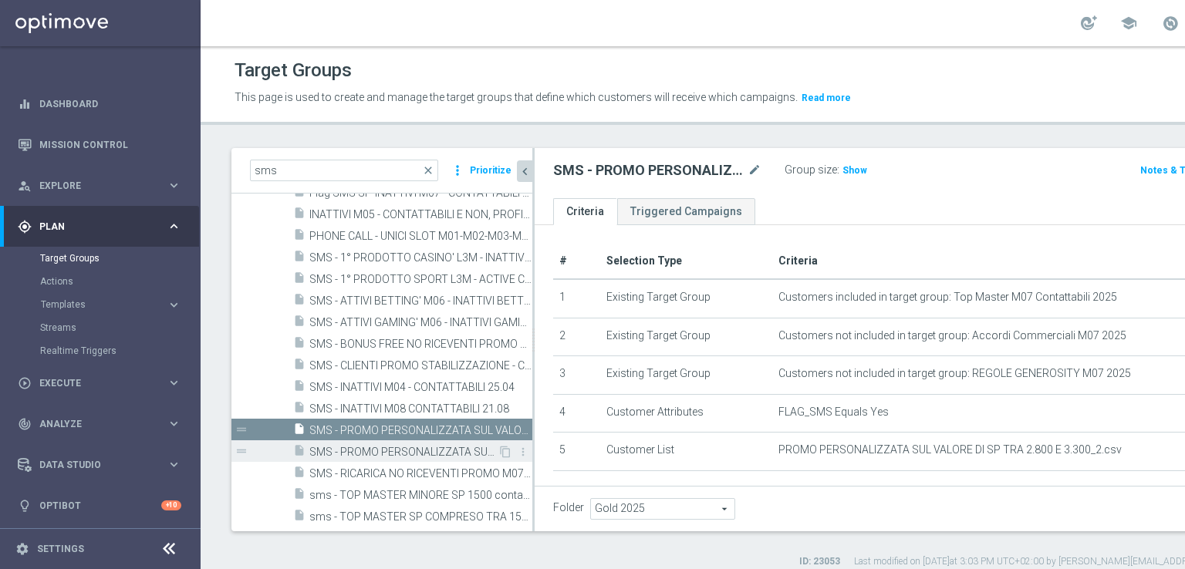
click at [380, 447] on span "SMS - PROMO PERSONALIZZATA SUL VALORE DI SP TRA 2.800 E 3.300 30.07" at bounding box center [403, 452] width 188 height 13
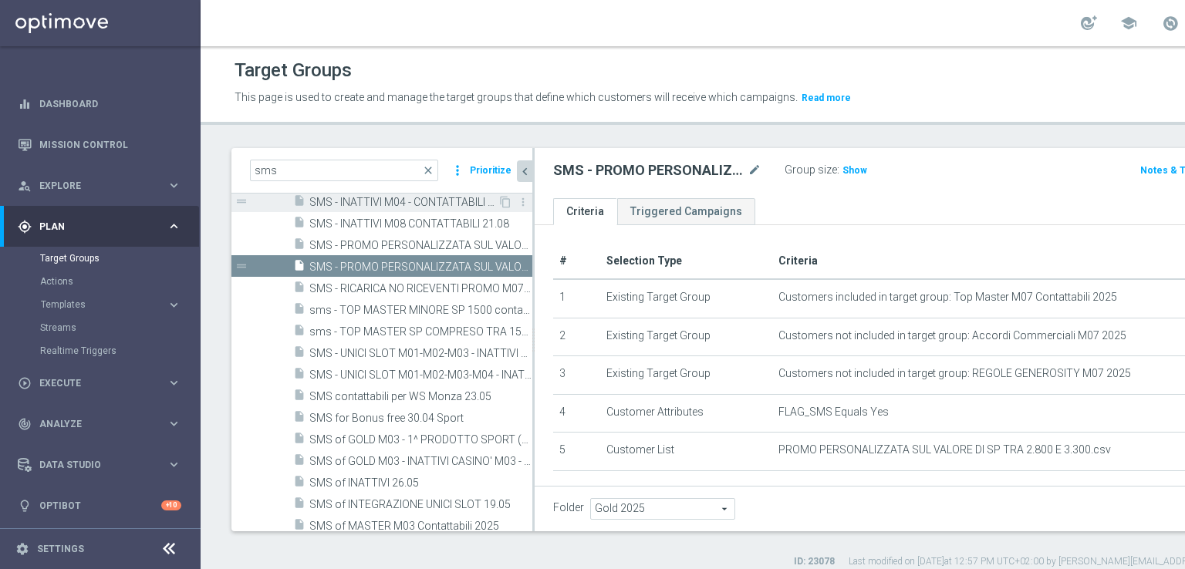
scroll to position [932, 0]
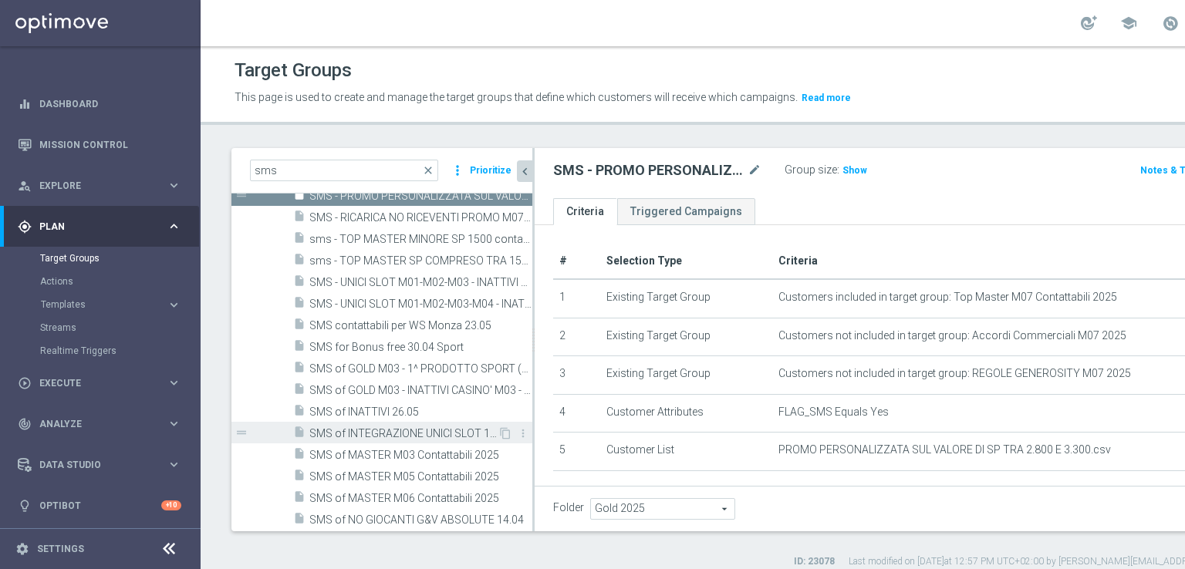
click at [342, 431] on span "SMS of INTEGRAZIONE UNICI SLOT 19.05" at bounding box center [403, 433] width 188 height 13
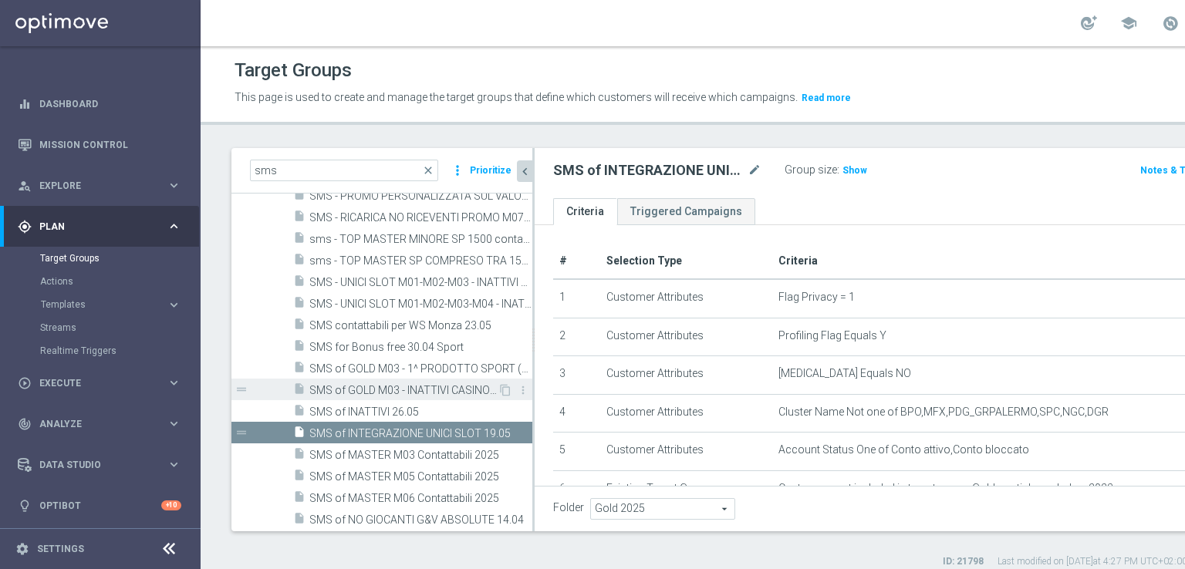
click at [387, 384] on span "SMS of GOLD M03 - INATTIVI CASINO' M03 - ACTIVE CASINO' M02 - GGR CASINO' M02 >…" at bounding box center [403, 390] width 188 height 13
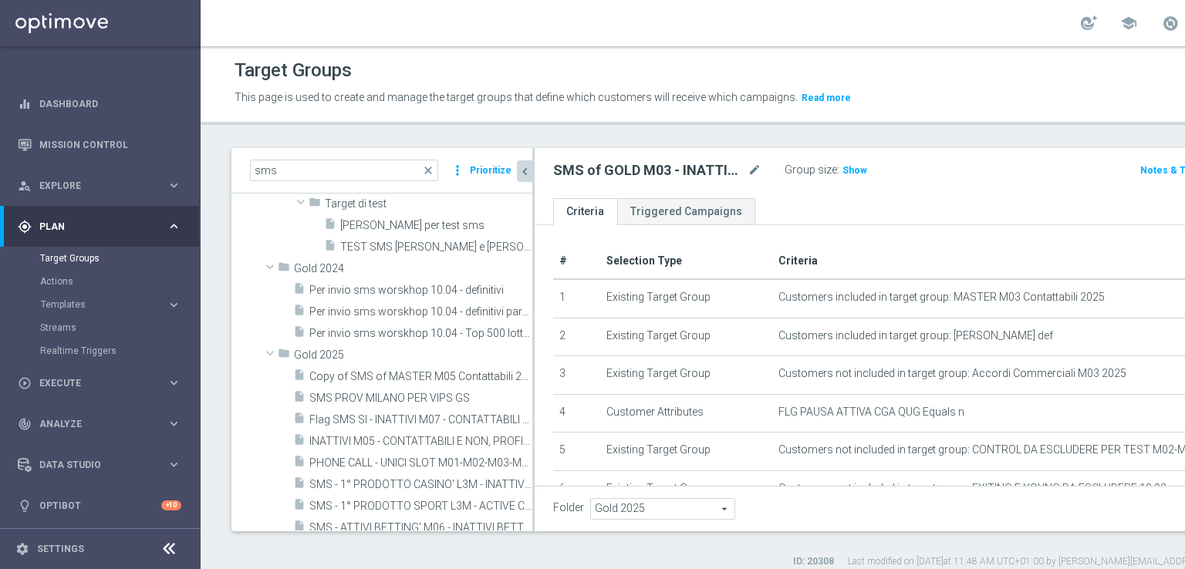
scroll to position [491, 0]
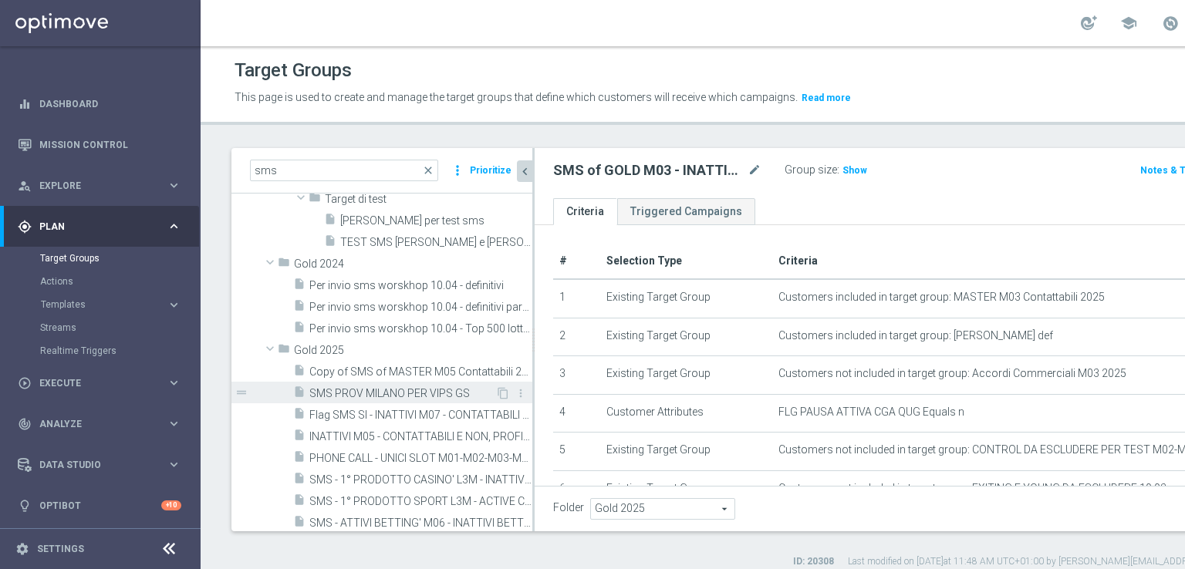
click at [395, 402] on div "insert_drive_file SMS PROV MILANO PER VIPS GS" at bounding box center [394, 393] width 202 height 22
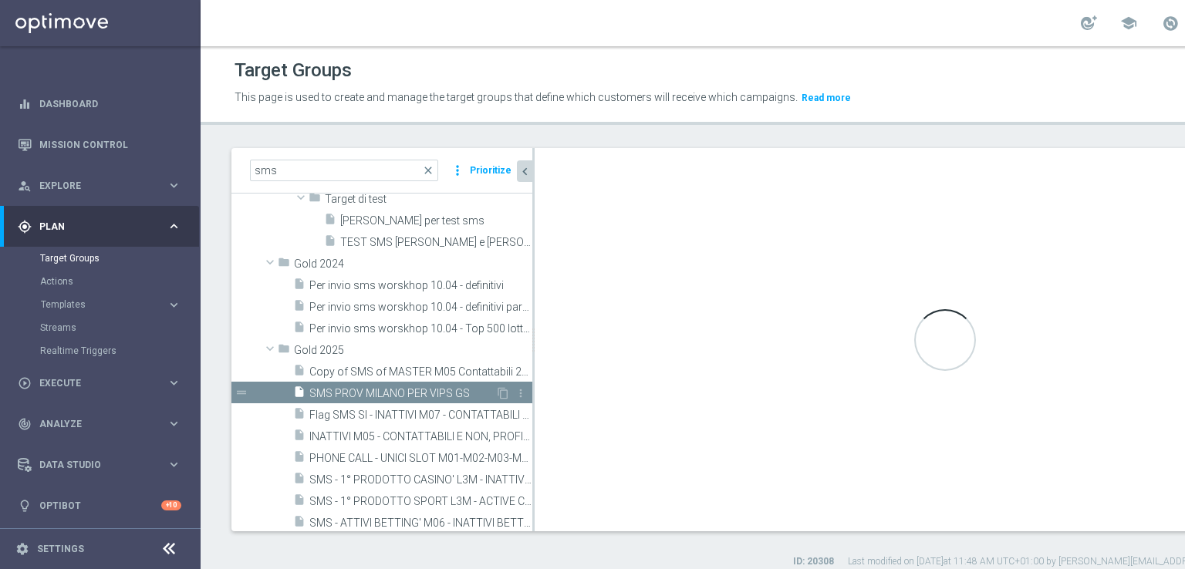
type textarea "(1 and 2 and 3 and 4 and 5 and 6 and 7 and 8 and 9 and 10 )"
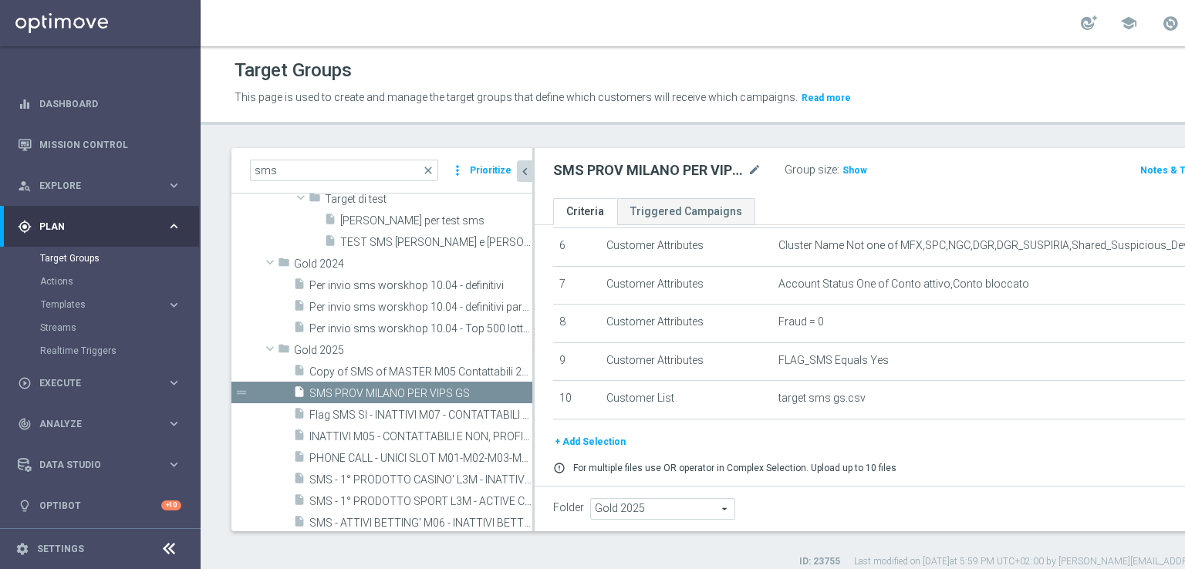
scroll to position [264, 0]
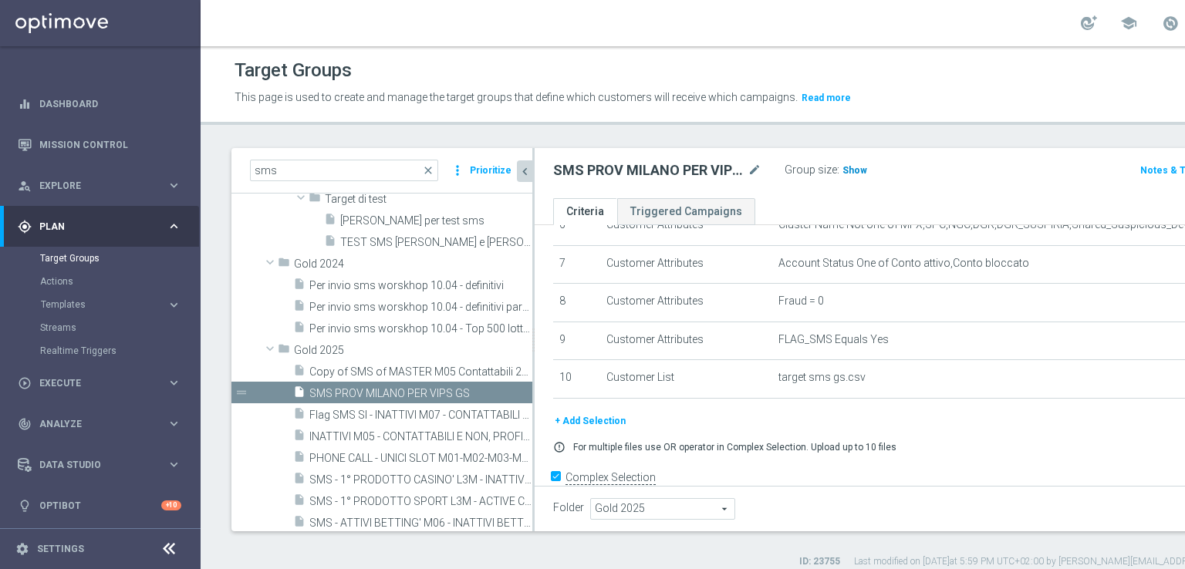
click at [855, 167] on span "Show" at bounding box center [854, 170] width 25 height 11
click at [524, 177] on icon "chevron_left" at bounding box center [525, 171] width 15 height 15
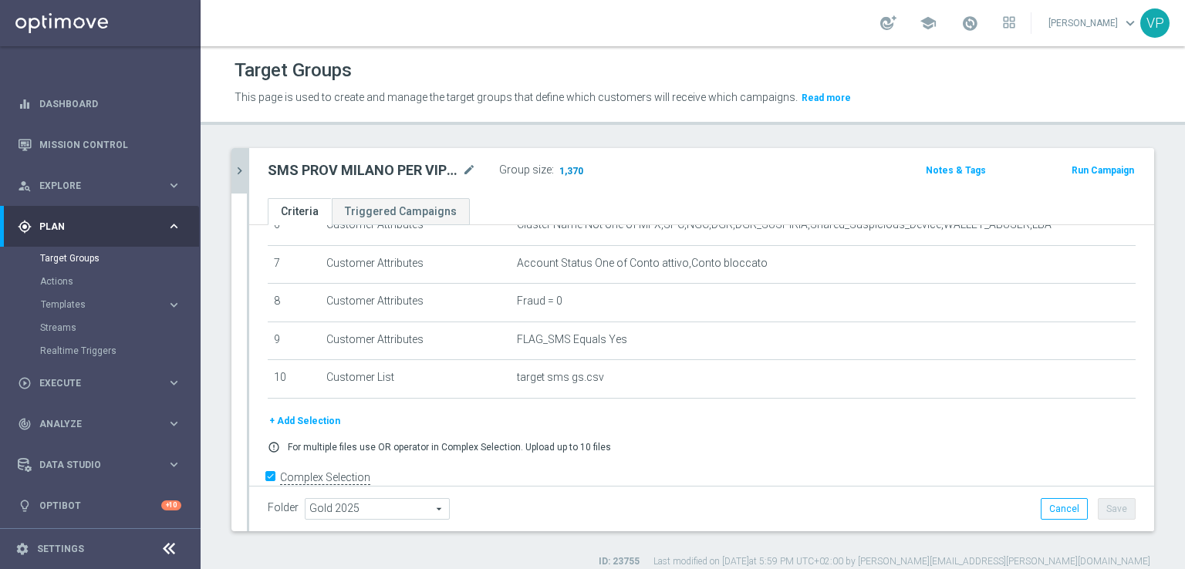
click at [568, 174] on span "1,370" at bounding box center [571, 172] width 27 height 15
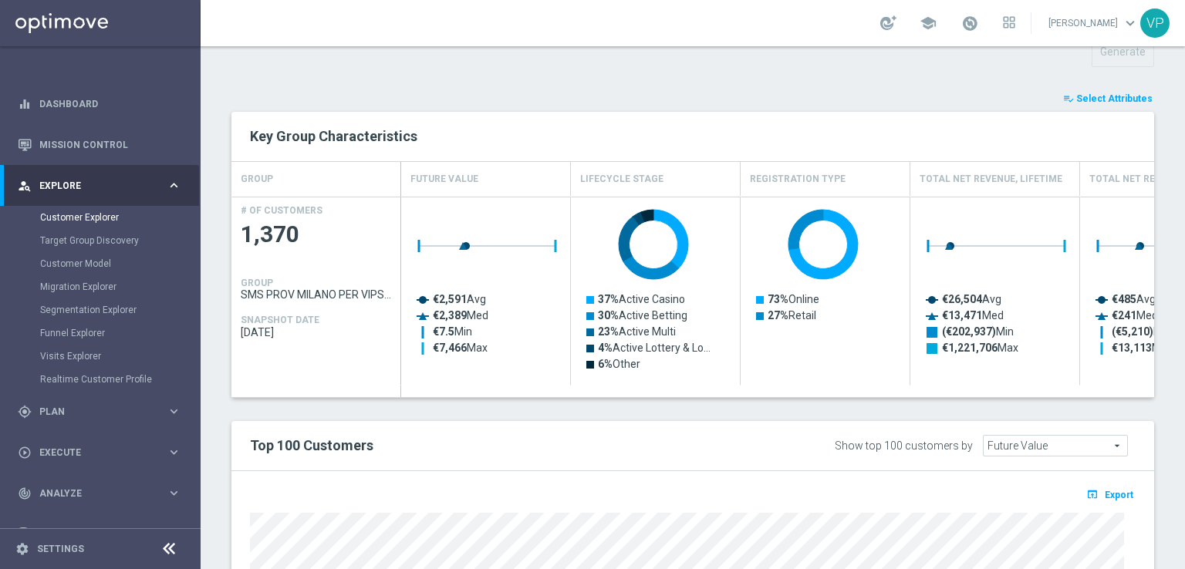
scroll to position [480, 0]
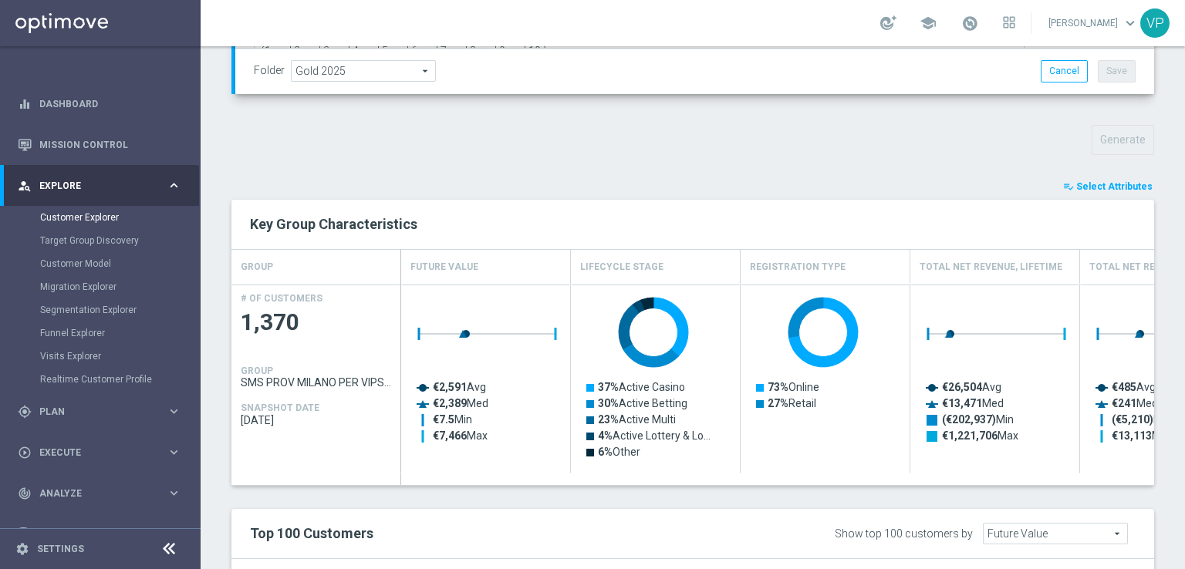
click at [777, 544] on div "Top 100 Customers Show top 100 customers by Future Value Future Value arrow_dro…" at bounding box center [692, 534] width 909 height 26
